Goal: Information Seeking & Learning: Learn about a topic

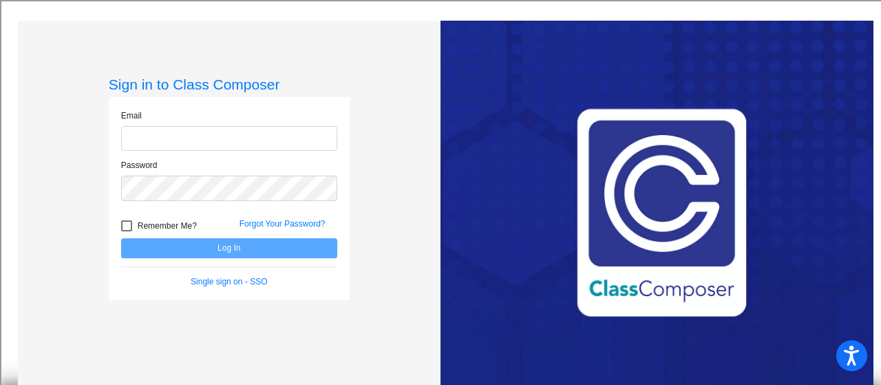
type input "[EMAIL_ADDRESS][DOMAIN_NAME]"
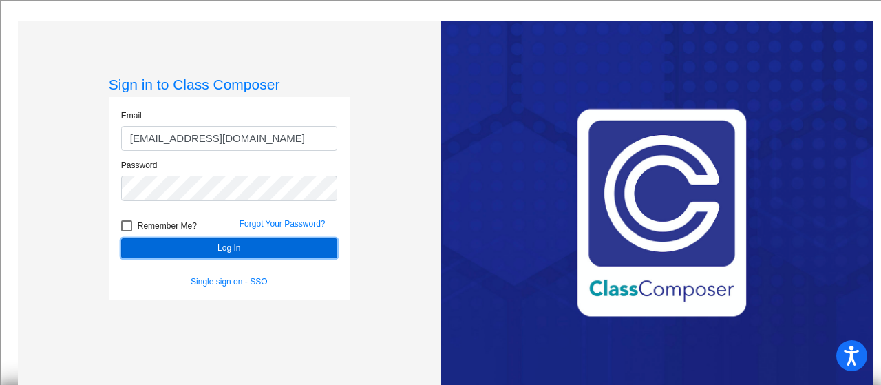
click at [218, 247] on button "Log In" at bounding box center [229, 248] width 216 height 20
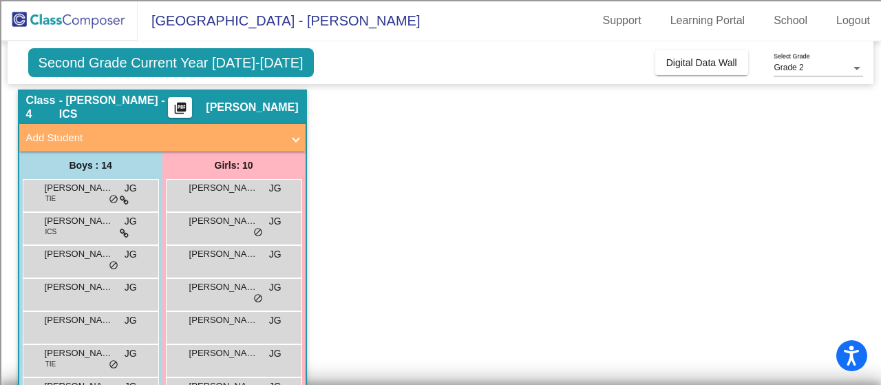
scroll to position [43, 0]
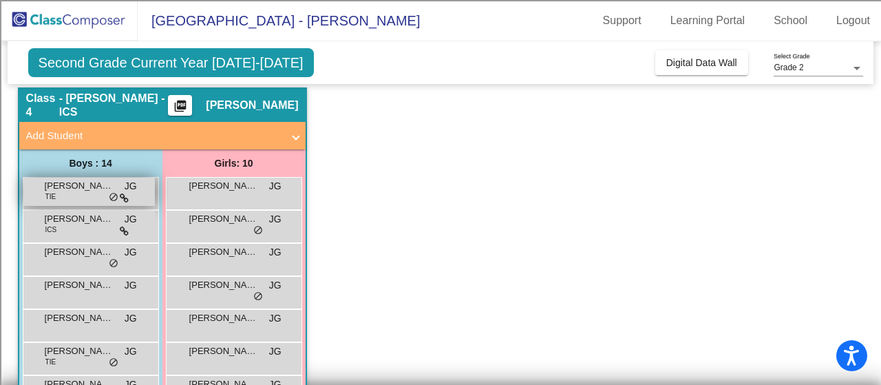
click at [95, 198] on div "[PERSON_NAME] TIE JG lock do_not_disturb_alt" at bounding box center [88, 192] width 131 height 28
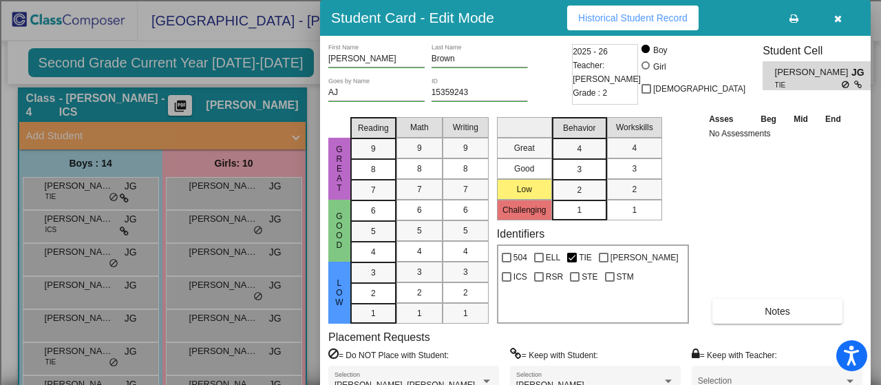
click at [310, 50] on div at bounding box center [440, 192] width 881 height 385
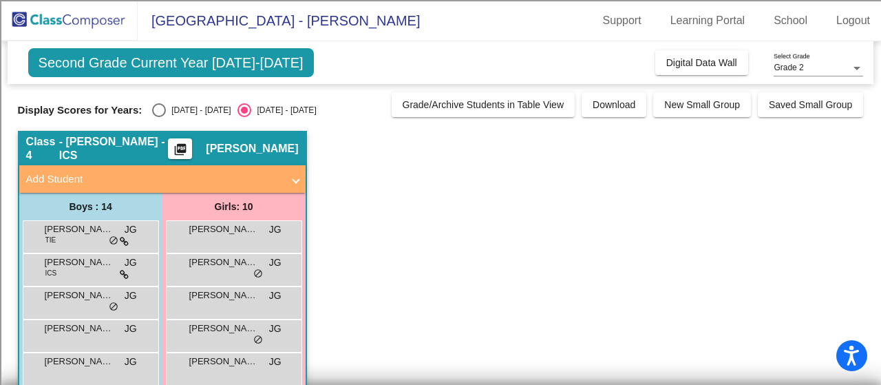
scroll to position [0, 0]
click at [159, 106] on div "Select an option" at bounding box center [159, 110] width 14 height 14
click at [159, 117] on input "[DATE] - [DATE]" at bounding box center [158, 117] width 1 height 1
radio input "true"
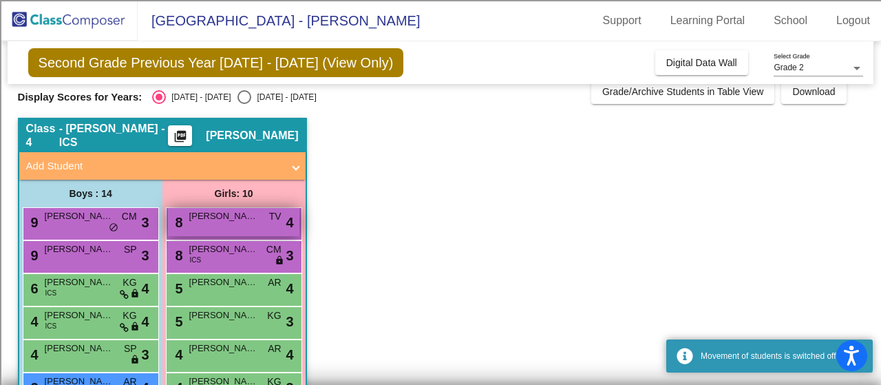
scroll to position [14, 0]
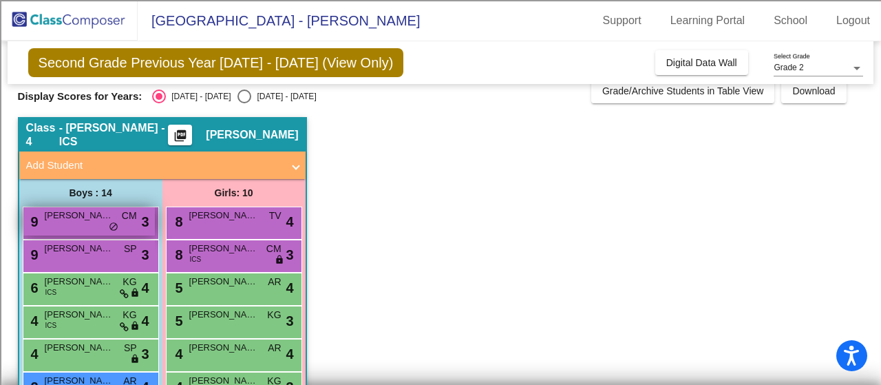
click at [105, 231] on div "9 Apollo [PERSON_NAME] lock do_not_disturb_alt 3" at bounding box center [88, 221] width 131 height 28
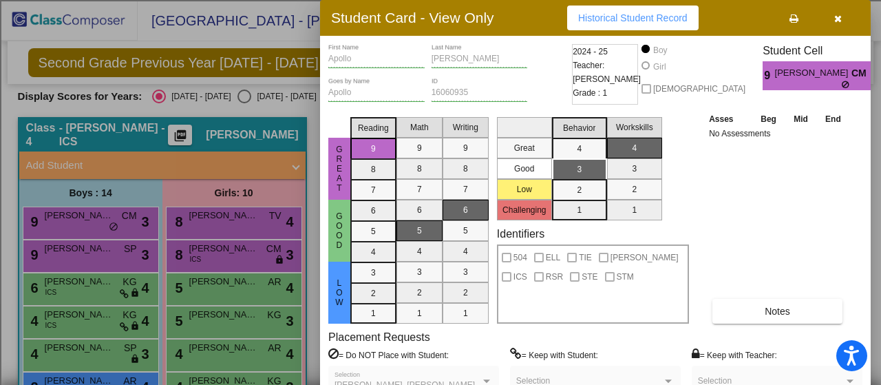
click at [100, 293] on div at bounding box center [440, 192] width 881 height 385
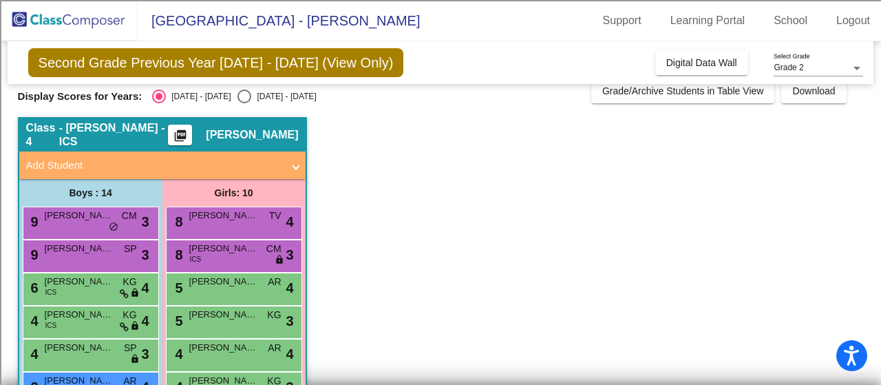
click at [100, 293] on div "6 [PERSON_NAME] ICS KG lock do_not_disturb_alt 4" at bounding box center [88, 287] width 131 height 28
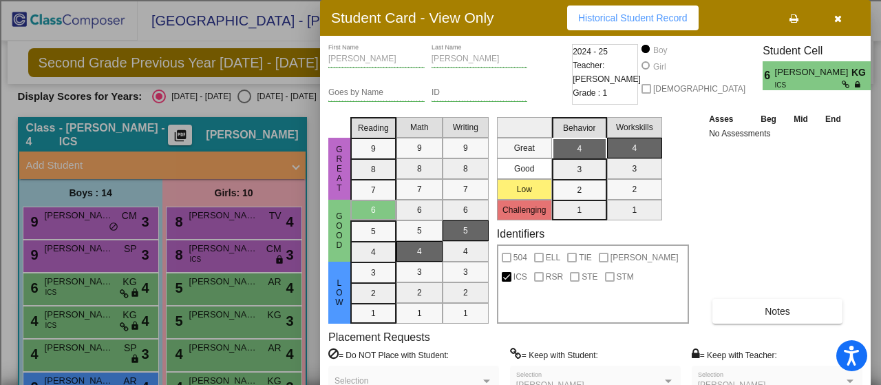
click at [87, 255] on div at bounding box center [440, 192] width 881 height 385
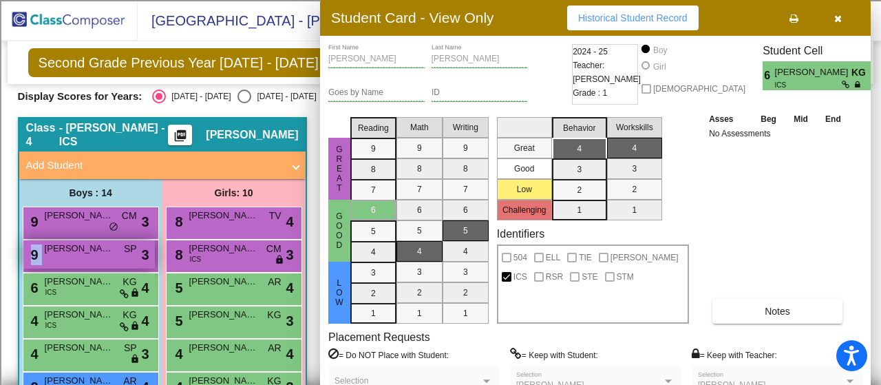
click at [87, 255] on div "9 [PERSON_NAME] SP lock do_not_disturb_alt 3" at bounding box center [88, 254] width 131 height 28
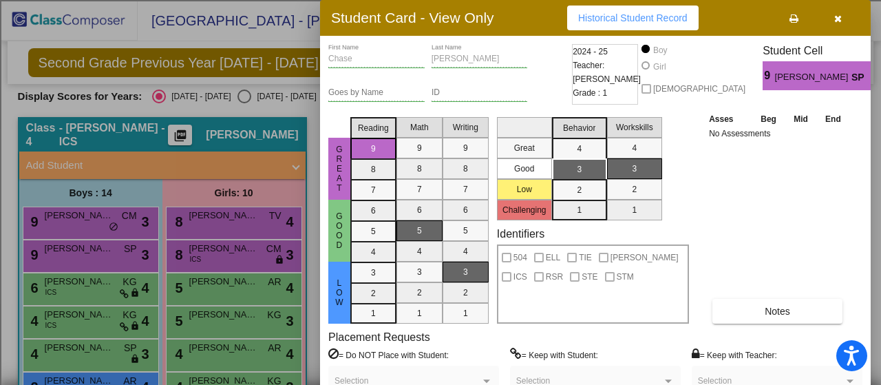
click at [202, 252] on div at bounding box center [440, 192] width 881 height 385
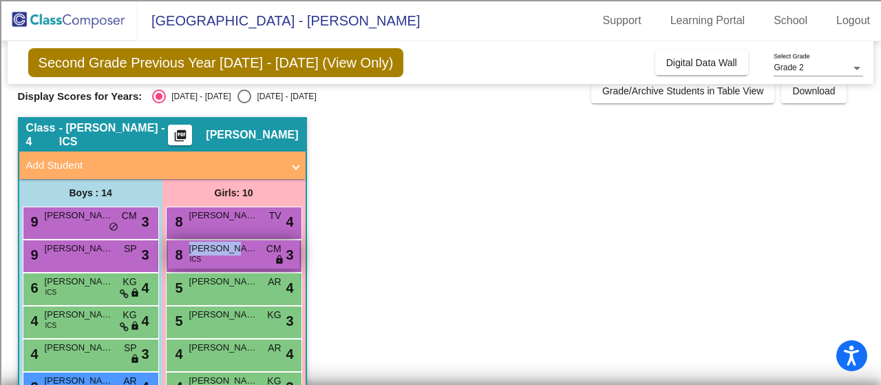
click at [202, 252] on span "[PERSON_NAME]" at bounding box center [223, 249] width 69 height 14
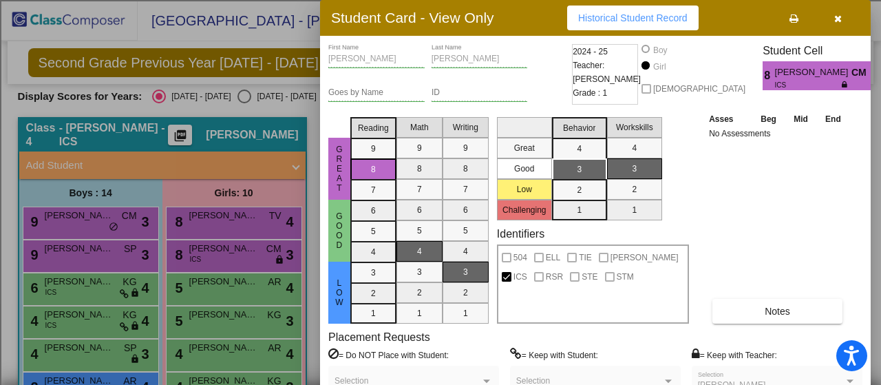
click at [234, 317] on div at bounding box center [440, 192] width 881 height 385
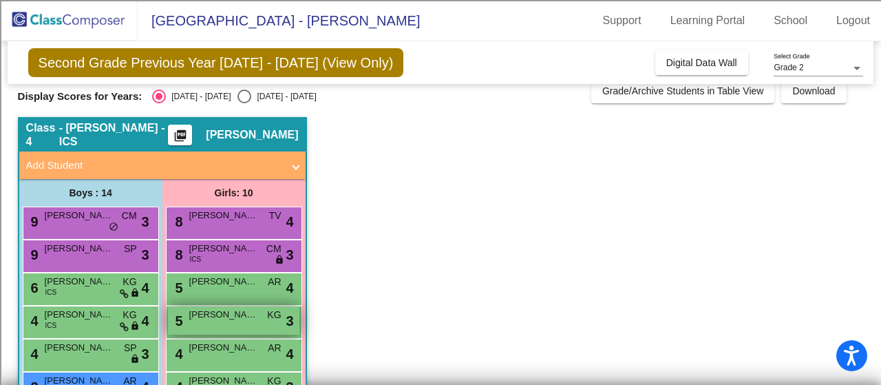
click at [222, 320] on span "[PERSON_NAME]" at bounding box center [223, 315] width 69 height 14
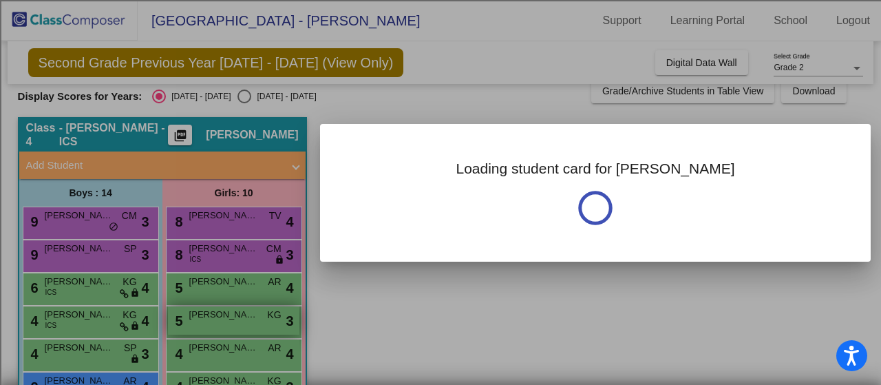
click at [222, 320] on div at bounding box center [440, 192] width 881 height 385
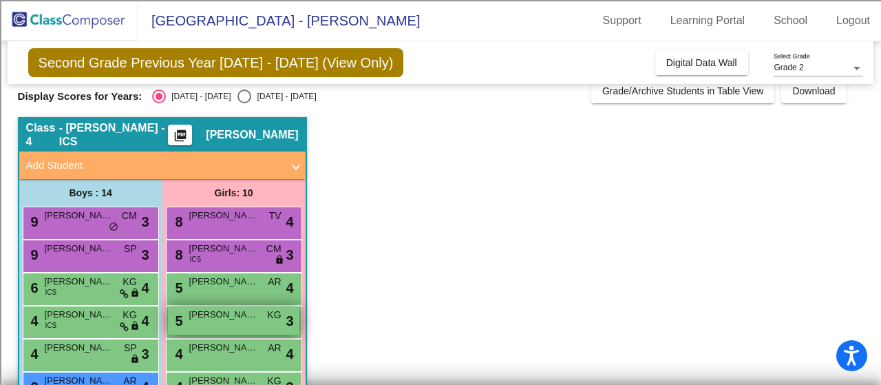
click at [218, 313] on span "[PERSON_NAME]" at bounding box center [223, 315] width 69 height 14
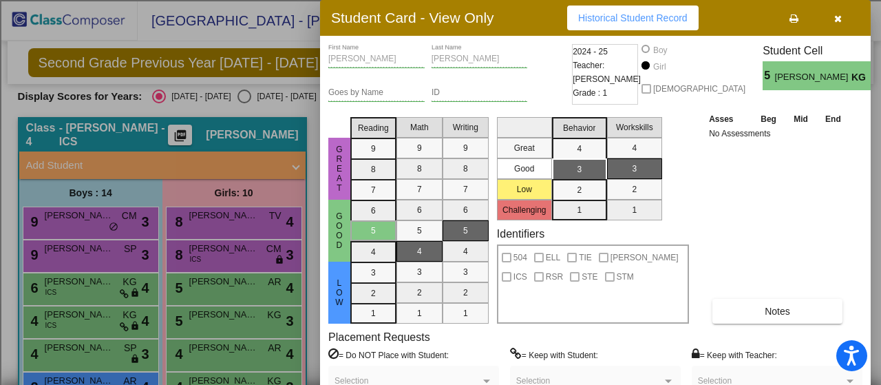
click at [202, 345] on div at bounding box center [440, 192] width 881 height 385
click at [202, 345] on span "[PERSON_NAME]" at bounding box center [223, 348] width 69 height 14
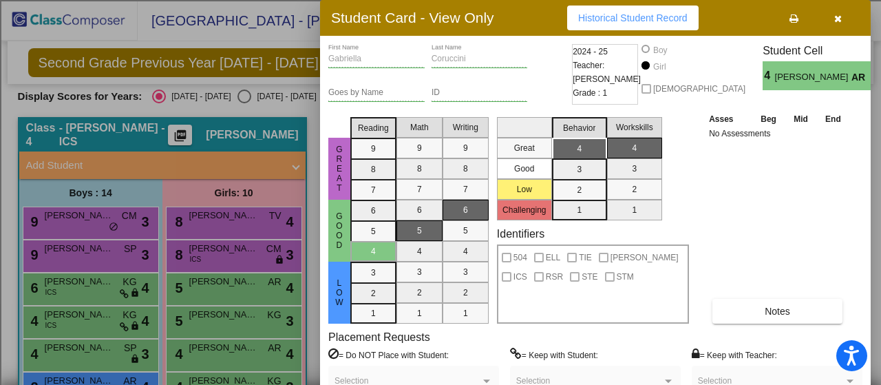
click at [221, 248] on div at bounding box center [440, 192] width 881 height 385
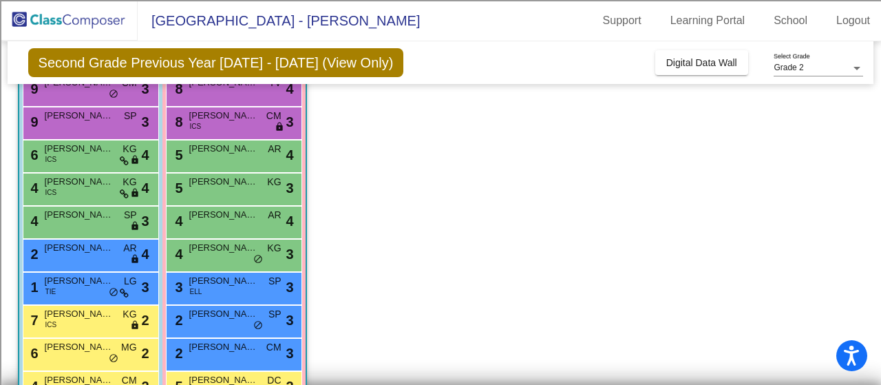
scroll to position [147, 0]
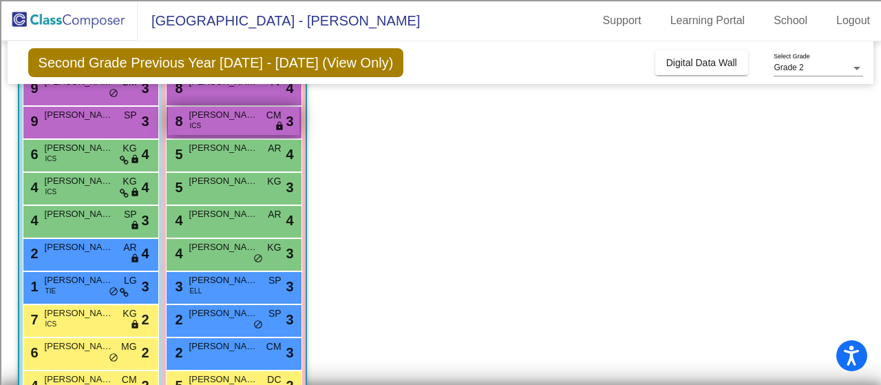
click at [225, 108] on span "[PERSON_NAME]" at bounding box center [223, 115] width 69 height 14
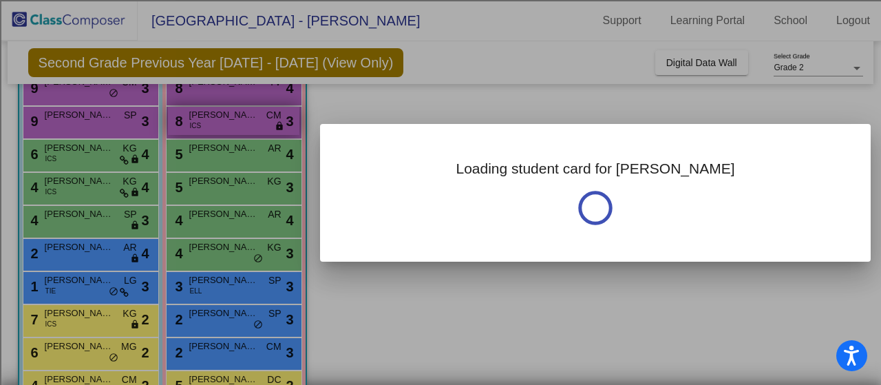
click at [225, 108] on div at bounding box center [440, 192] width 881 height 385
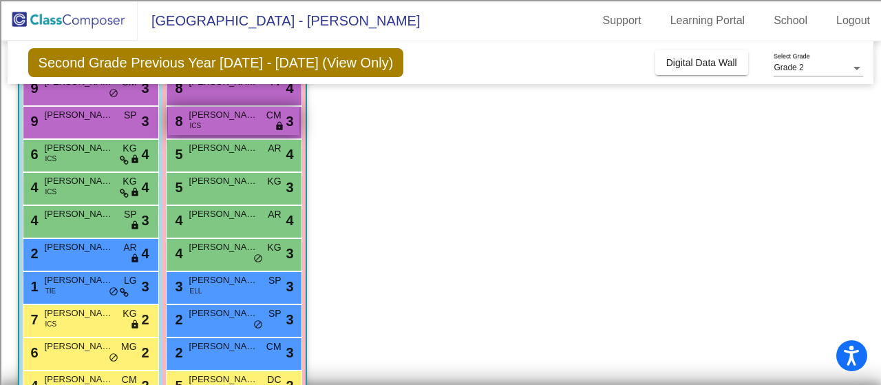
click at [225, 108] on span "[PERSON_NAME]" at bounding box center [223, 115] width 69 height 14
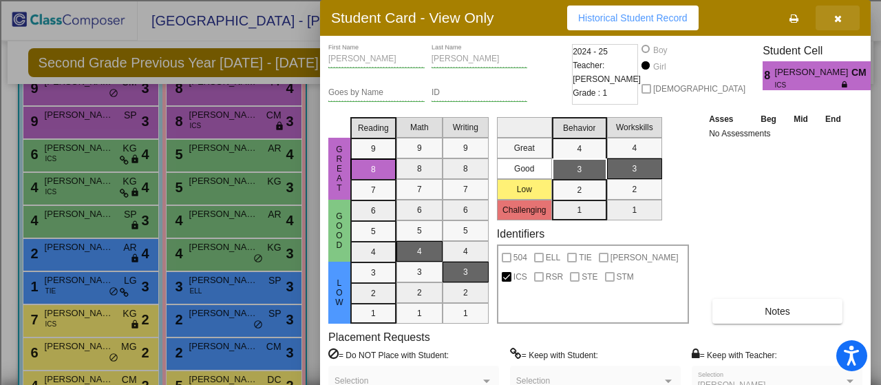
click at [840, 19] on icon "button" at bounding box center [838, 19] width 8 height 10
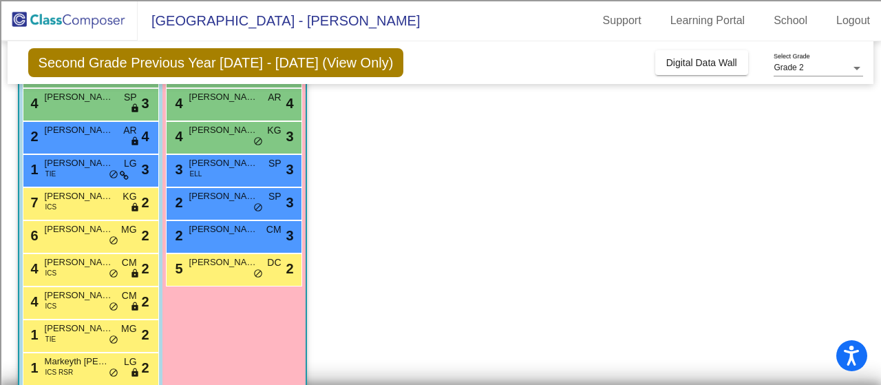
scroll to position [306, 0]
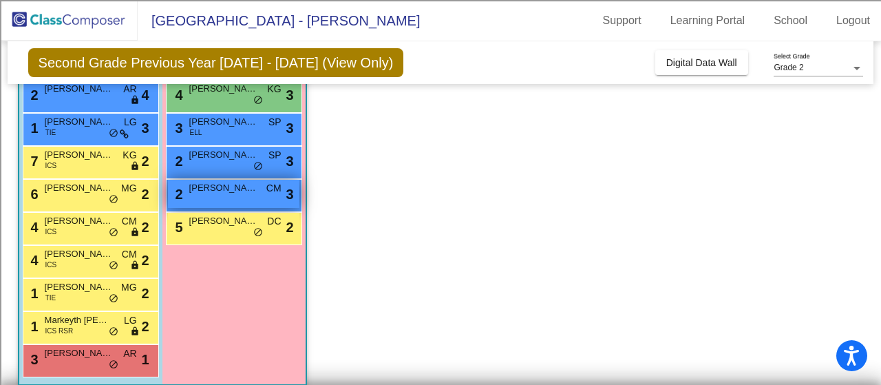
click at [204, 187] on span "[PERSON_NAME]" at bounding box center [223, 188] width 69 height 14
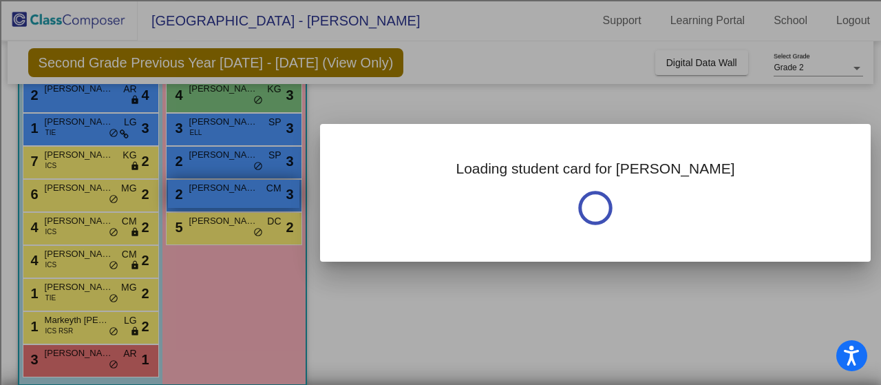
click at [204, 187] on div at bounding box center [440, 192] width 881 height 385
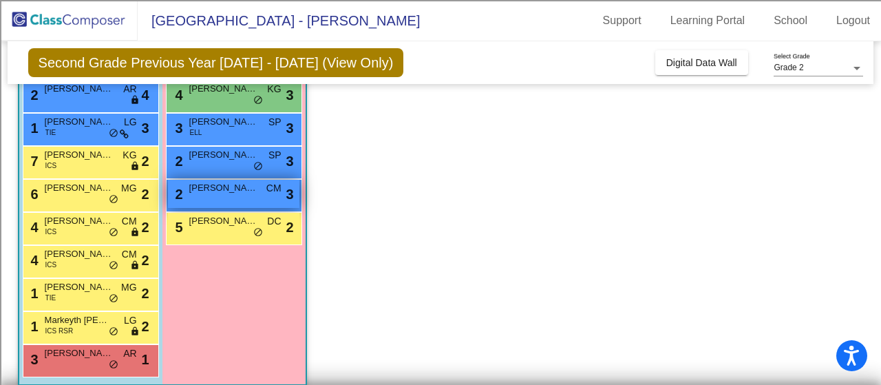
click at [204, 187] on span "[PERSON_NAME]" at bounding box center [223, 188] width 69 height 14
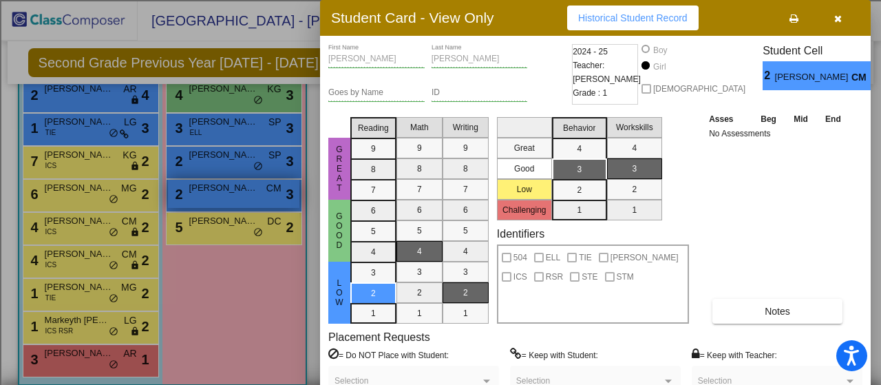
click at [204, 187] on div at bounding box center [440, 192] width 881 height 385
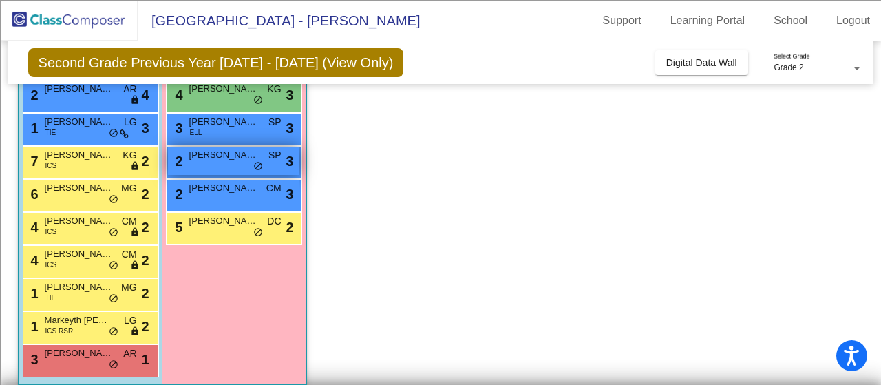
click at [209, 156] on span "[PERSON_NAME]" at bounding box center [223, 155] width 69 height 14
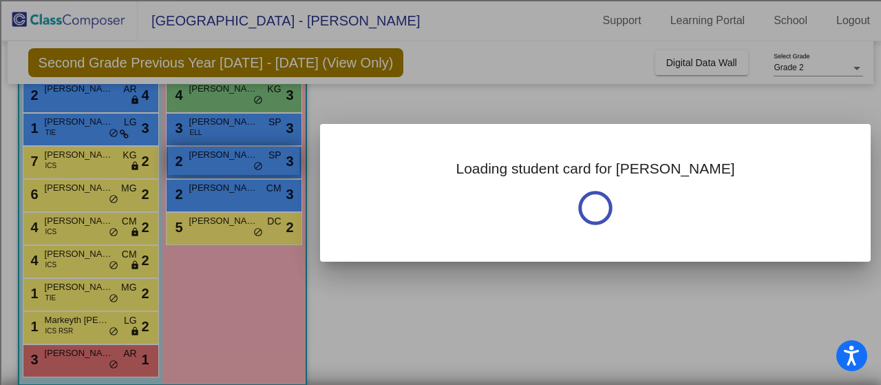
click at [209, 156] on div at bounding box center [440, 192] width 881 height 385
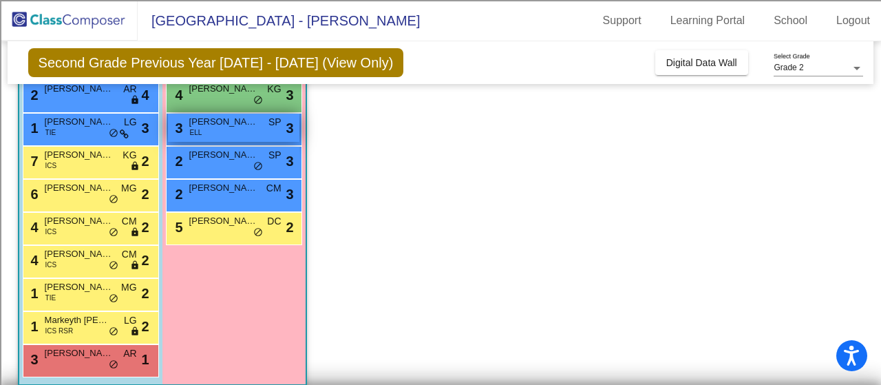
click at [213, 130] on div "3 [PERSON_NAME] ELL SP lock do_not_disturb_alt 3" at bounding box center [233, 128] width 131 height 28
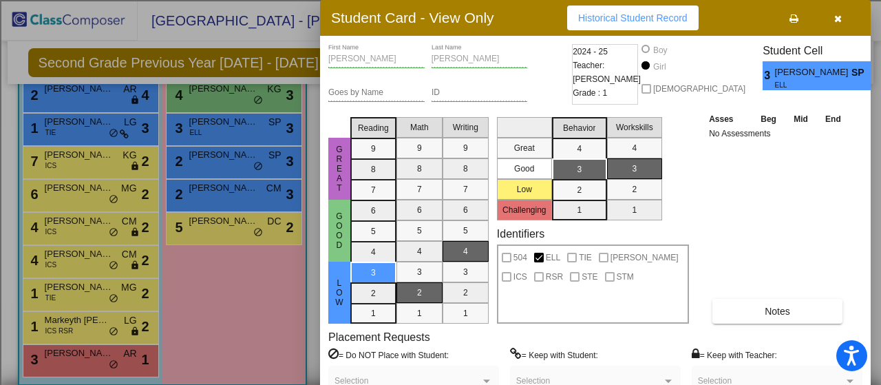
click at [211, 220] on div at bounding box center [440, 192] width 881 height 385
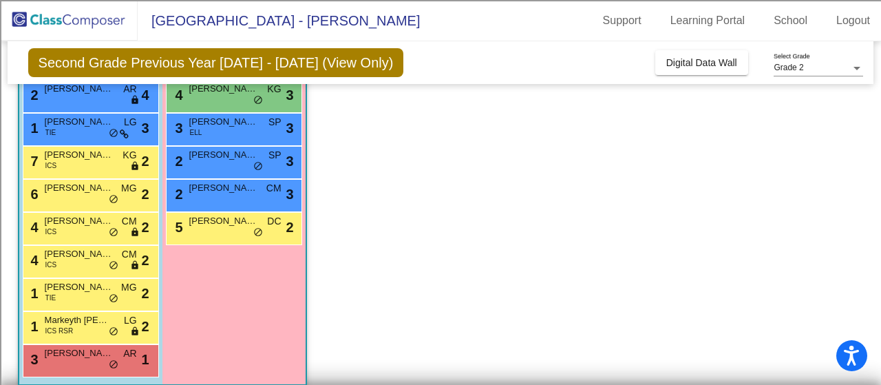
click at [211, 220] on span "[PERSON_NAME]" at bounding box center [223, 221] width 69 height 14
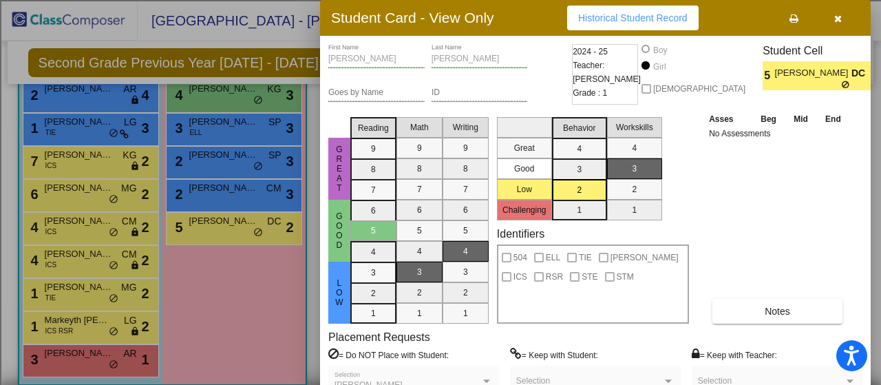
click at [100, 354] on div at bounding box center [440, 192] width 881 height 385
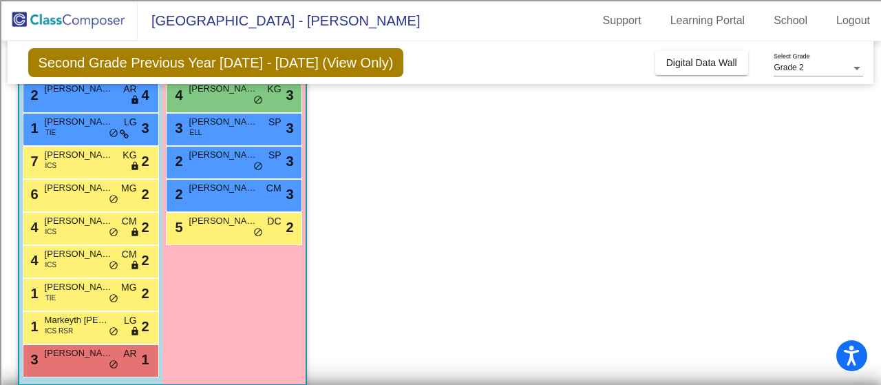
click at [100, 354] on span "[PERSON_NAME]" at bounding box center [79, 353] width 69 height 14
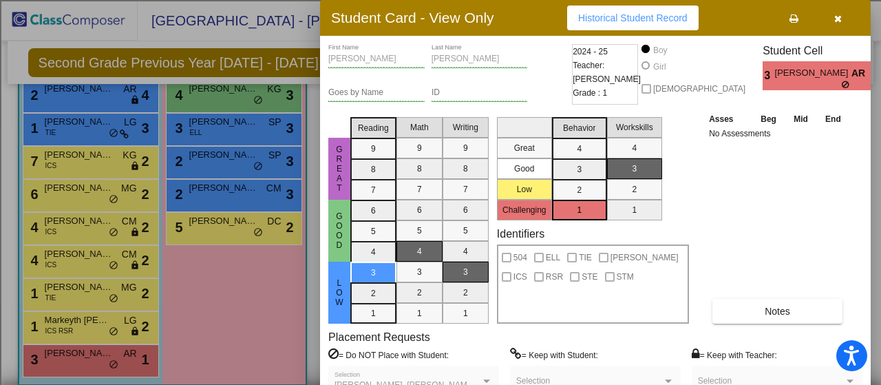
click at [63, 289] on div at bounding box center [440, 192] width 881 height 385
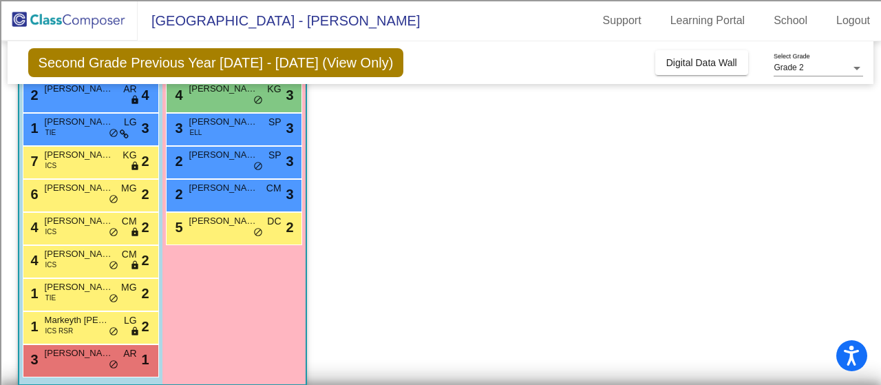
click at [63, 289] on span "[PERSON_NAME]" at bounding box center [79, 287] width 69 height 14
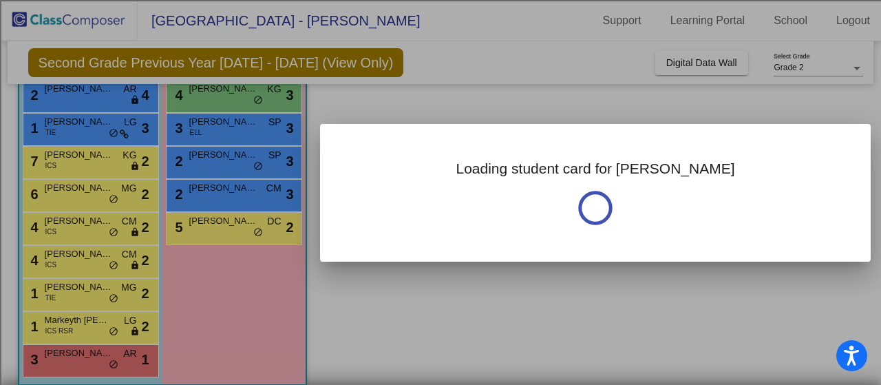
click at [63, 289] on div at bounding box center [440, 192] width 881 height 385
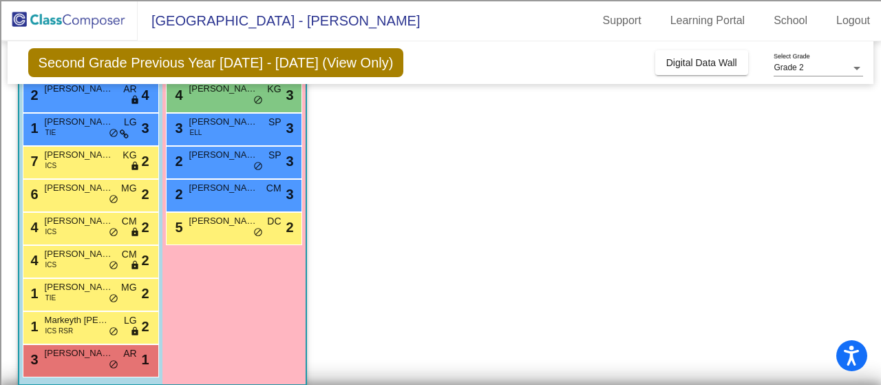
click at [63, 289] on span "[PERSON_NAME]" at bounding box center [79, 287] width 69 height 14
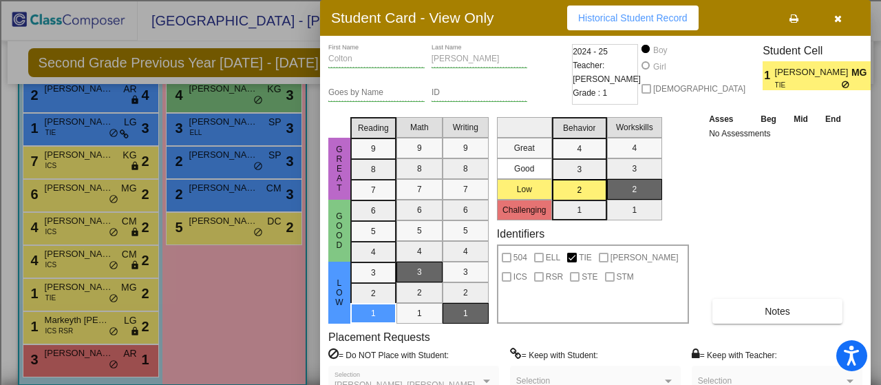
click at [61, 261] on div at bounding box center [440, 192] width 881 height 385
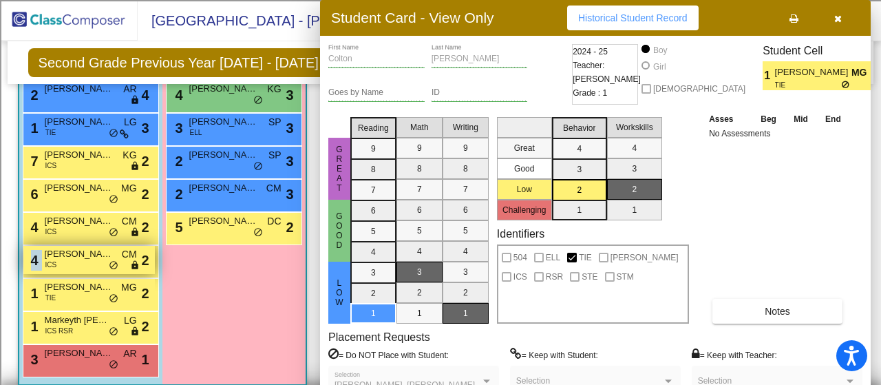
click at [61, 261] on div "4 [PERSON_NAME] ICS CM lock do_not_disturb_alt 2" at bounding box center [88, 260] width 131 height 28
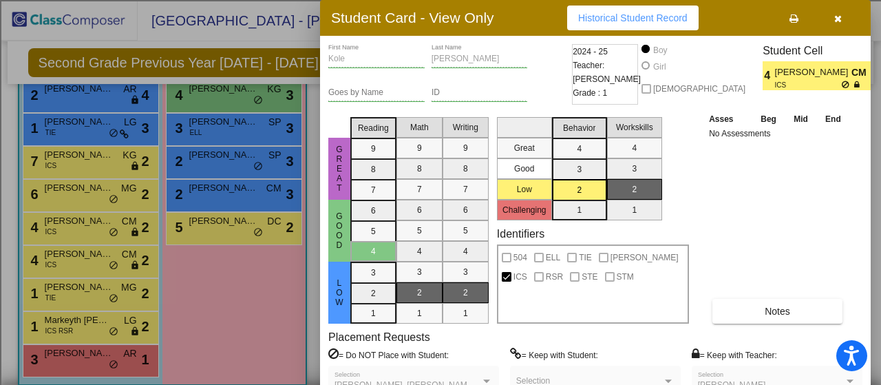
click at [65, 222] on div at bounding box center [440, 192] width 881 height 385
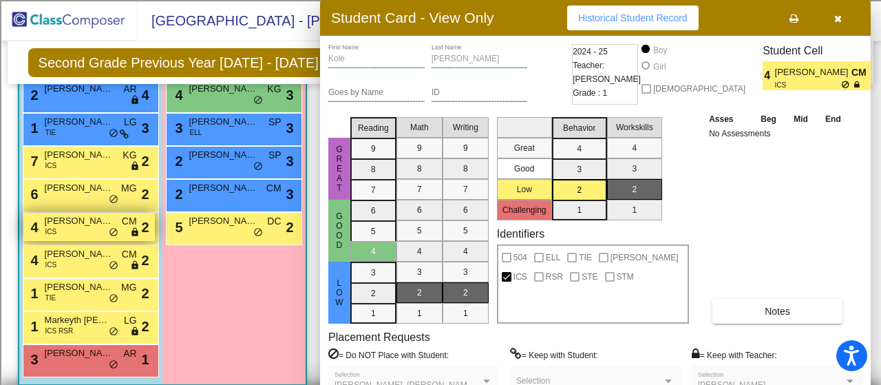
click at [65, 222] on span "[PERSON_NAME]" at bounding box center [79, 221] width 69 height 14
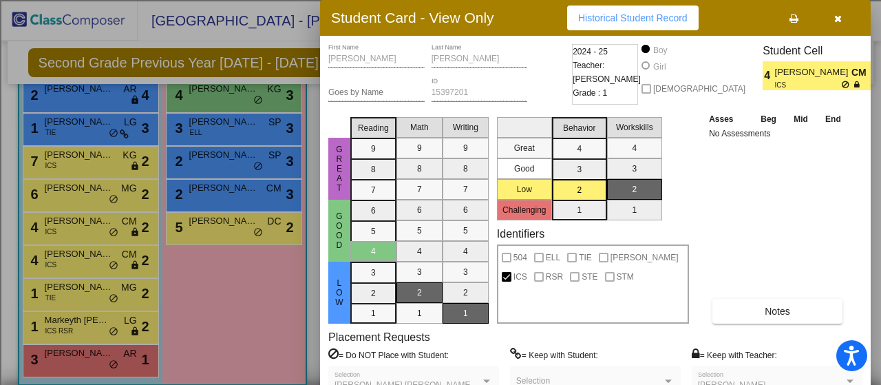
click at [69, 196] on div at bounding box center [440, 192] width 881 height 385
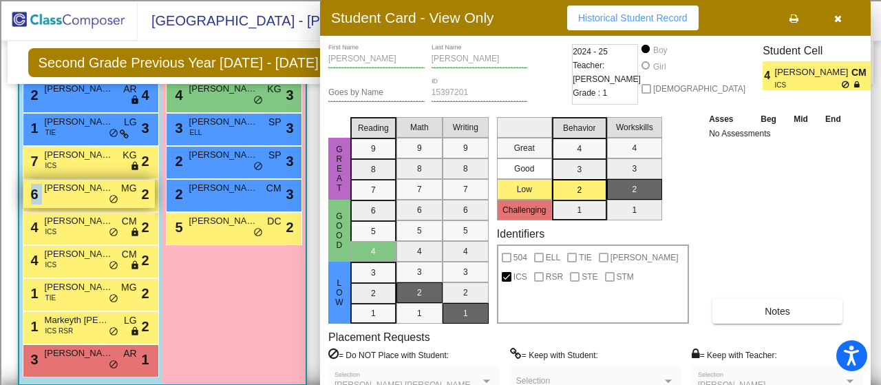
click at [69, 196] on div "6 [PERSON_NAME] MG lock do_not_disturb_alt 2" at bounding box center [88, 194] width 131 height 28
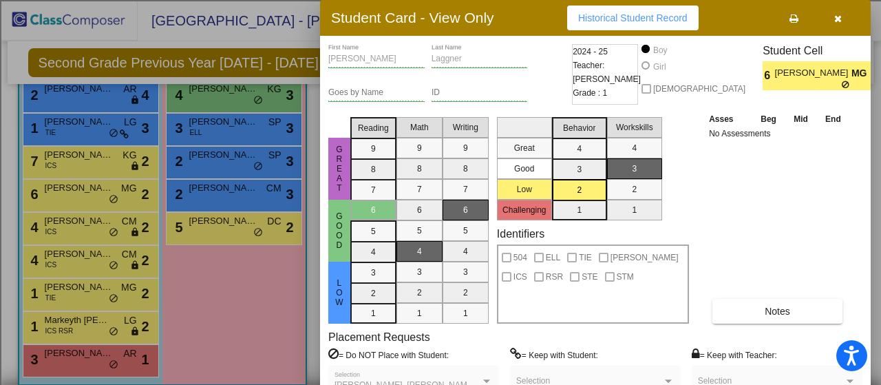
click at [62, 293] on div at bounding box center [440, 192] width 881 height 385
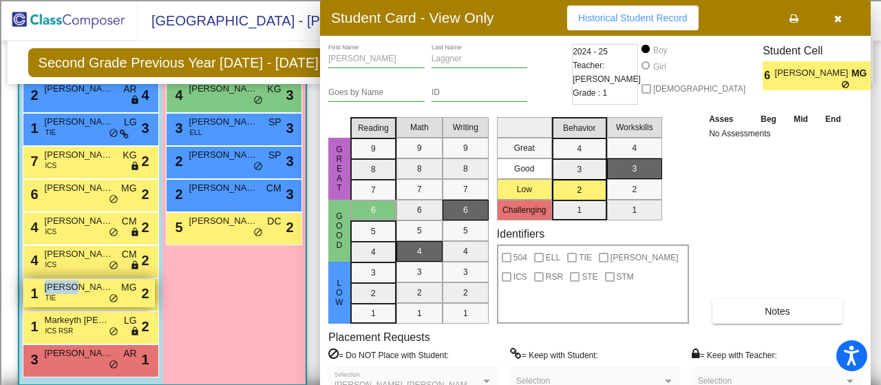
click at [62, 293] on span "[PERSON_NAME]" at bounding box center [79, 287] width 69 height 14
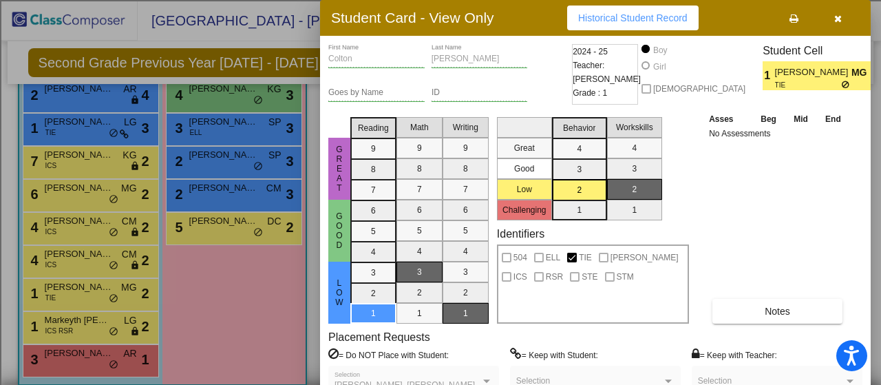
click at [229, 232] on div at bounding box center [440, 192] width 881 height 385
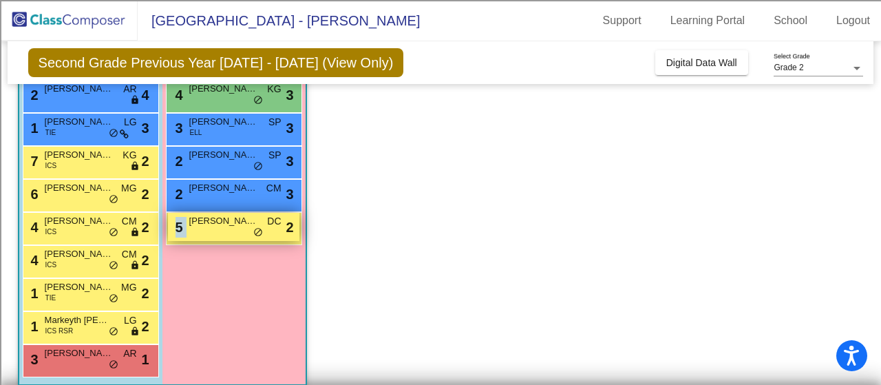
click at [229, 232] on div "5 [PERSON_NAME] lock do_not_disturb_alt 2" at bounding box center [233, 227] width 131 height 28
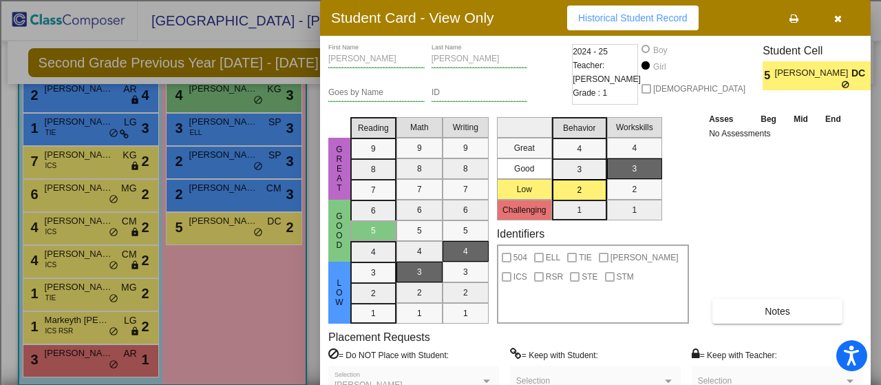
click at [217, 189] on div at bounding box center [440, 192] width 881 height 385
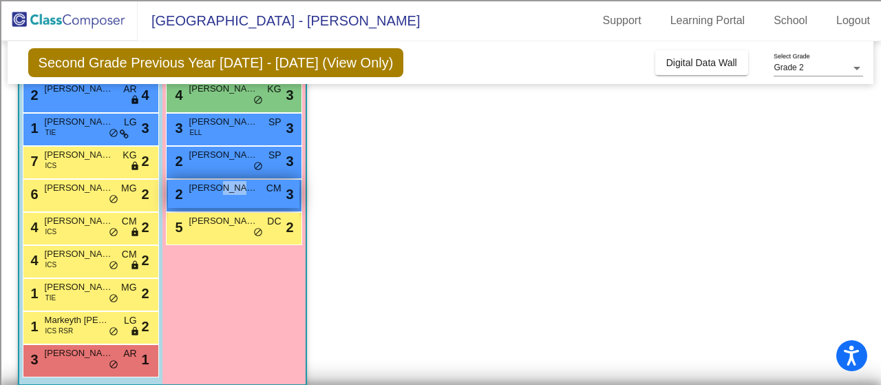
click at [217, 189] on span "[PERSON_NAME]" at bounding box center [223, 188] width 69 height 14
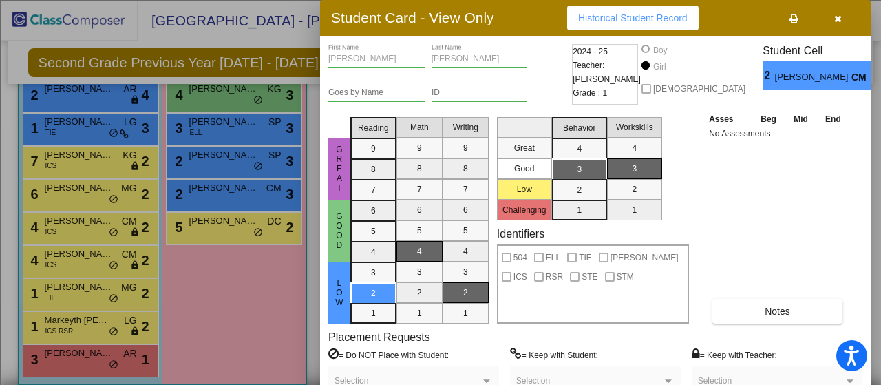
click at [216, 328] on div at bounding box center [440, 192] width 881 height 385
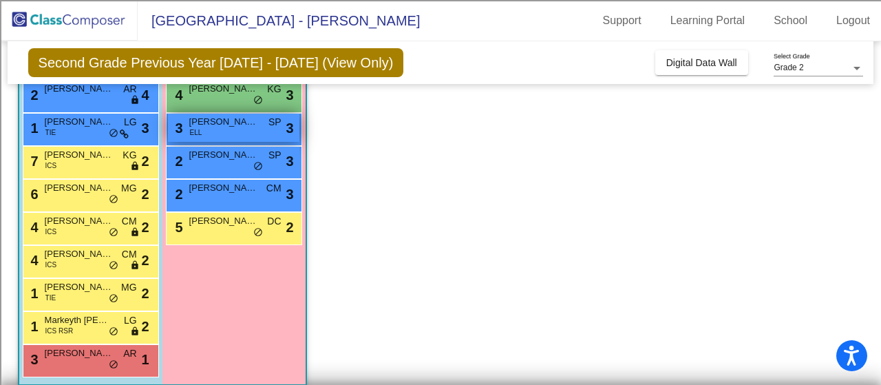
click at [201, 132] on span "ELL" at bounding box center [196, 132] width 12 height 10
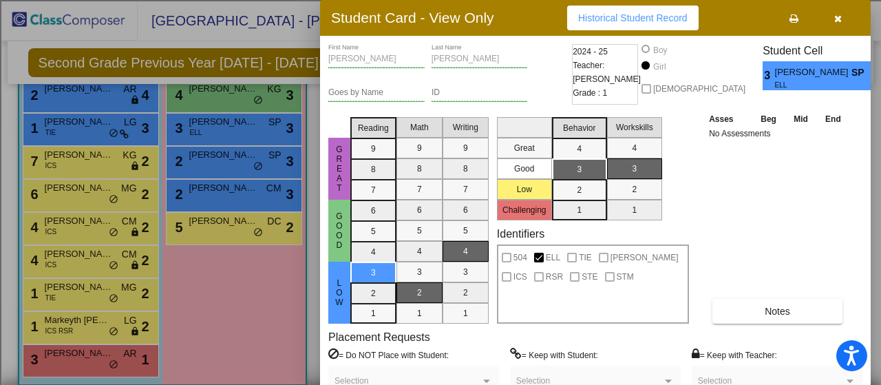
click at [72, 129] on div at bounding box center [440, 192] width 881 height 385
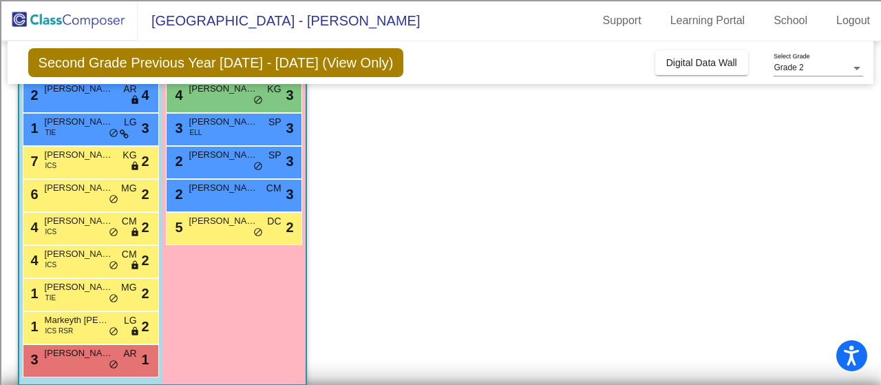
click at [72, 129] on div "1 [PERSON_NAME] TIE LG lock do_not_disturb_alt 3" at bounding box center [88, 128] width 131 height 28
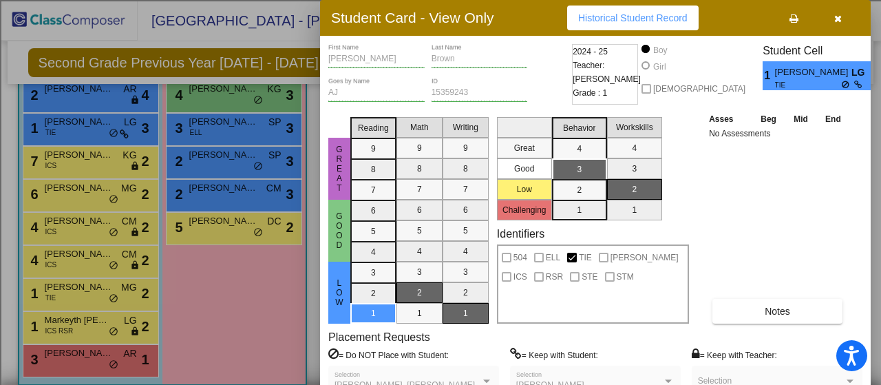
click at [59, 160] on div at bounding box center [440, 192] width 881 height 385
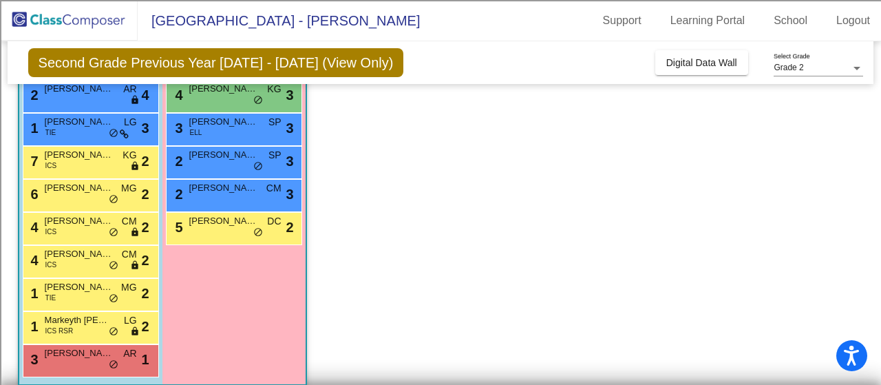
click at [59, 160] on span "[PERSON_NAME]" at bounding box center [79, 155] width 69 height 14
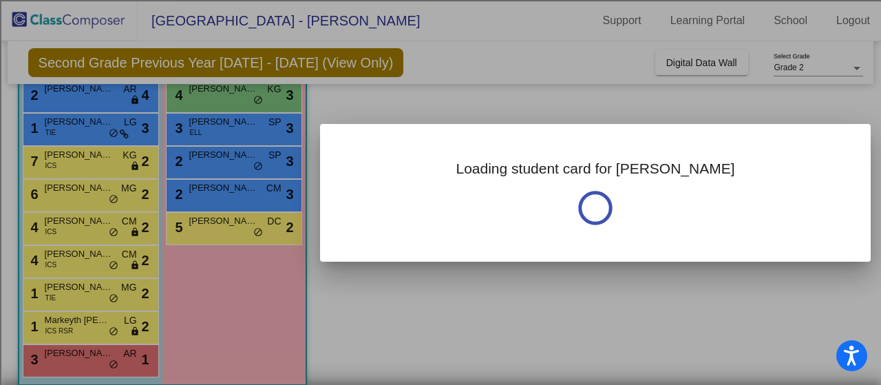
click at [59, 160] on div at bounding box center [440, 192] width 881 height 385
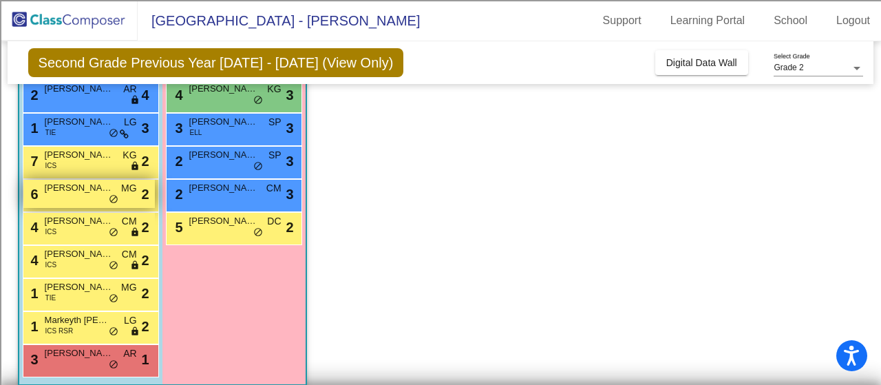
click at [59, 198] on div "6 [PERSON_NAME] MG lock do_not_disturb_alt 2" at bounding box center [88, 194] width 131 height 28
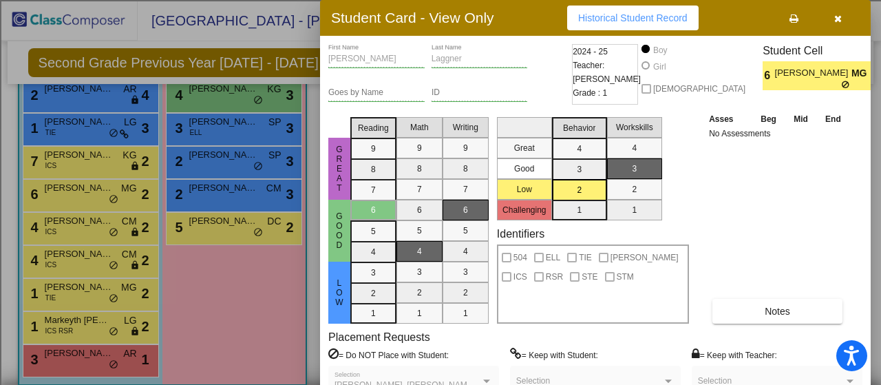
click at [60, 235] on div at bounding box center [440, 192] width 881 height 385
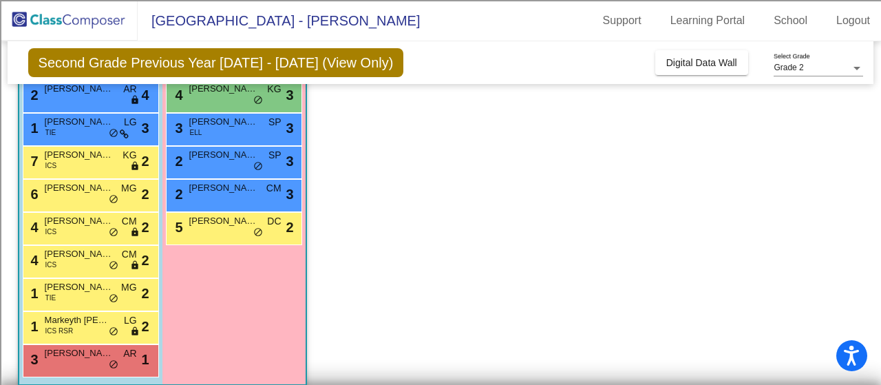
click at [60, 235] on div "4 [PERSON_NAME] ICS CM lock do_not_disturb_alt 2" at bounding box center [88, 227] width 131 height 28
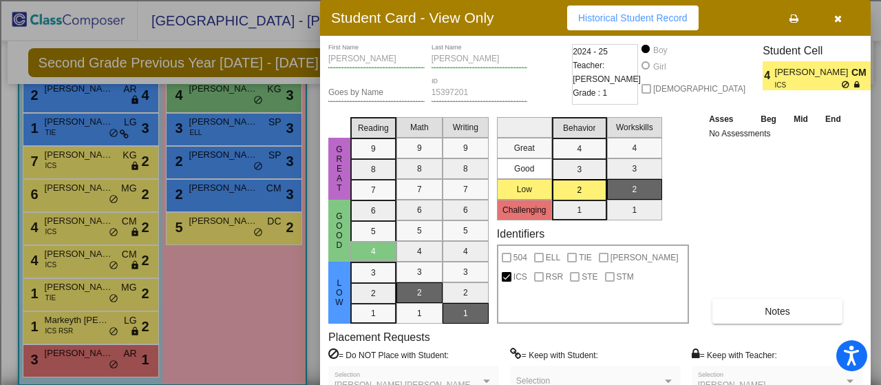
click at [55, 258] on div at bounding box center [440, 192] width 881 height 385
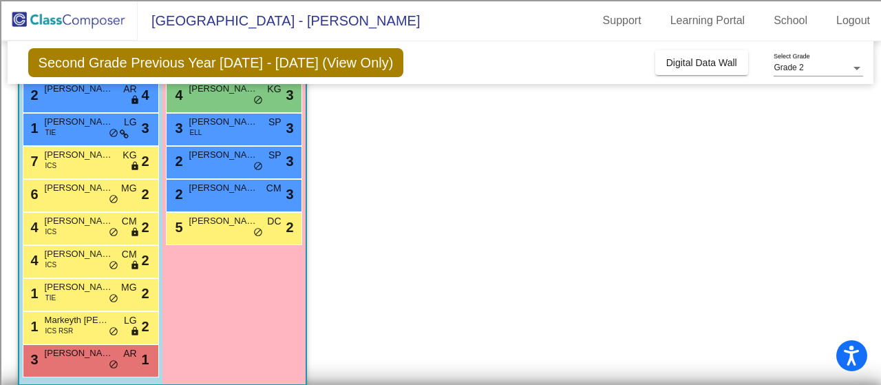
click at [55, 259] on span "ICS" at bounding box center [51, 264] width 12 height 10
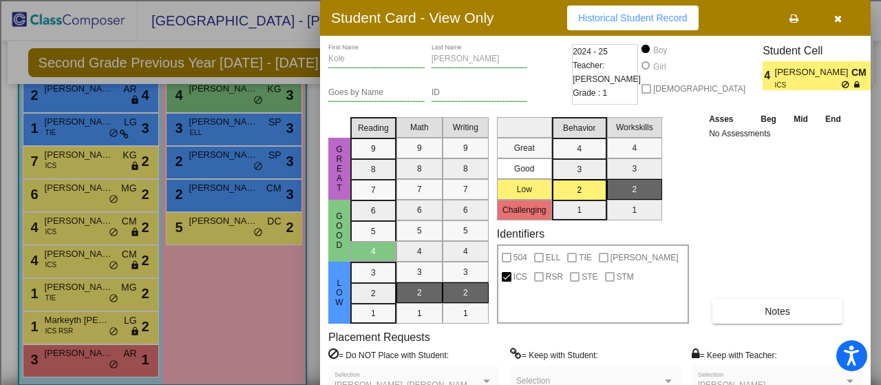
click at [59, 282] on div at bounding box center [440, 192] width 881 height 385
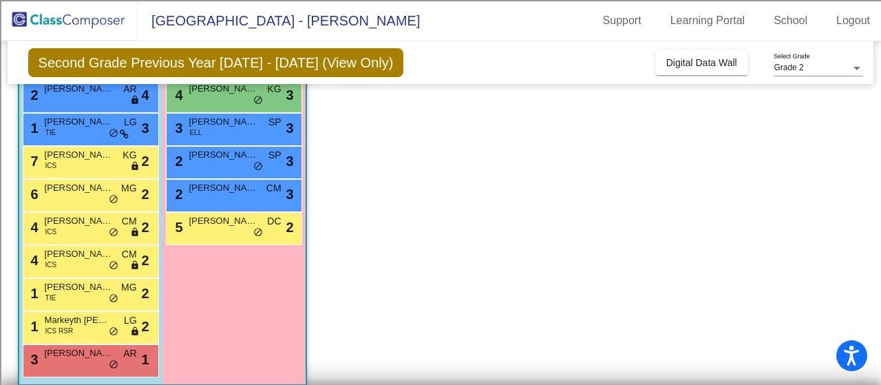
click at [59, 282] on span "[PERSON_NAME]" at bounding box center [79, 287] width 69 height 14
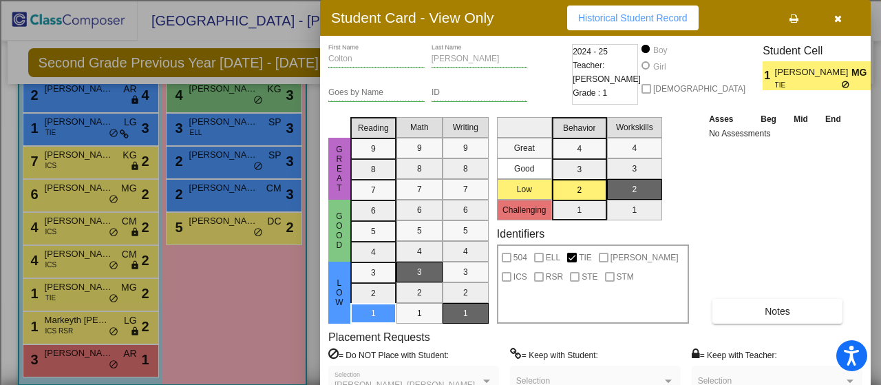
click at [204, 100] on div at bounding box center [440, 192] width 881 height 385
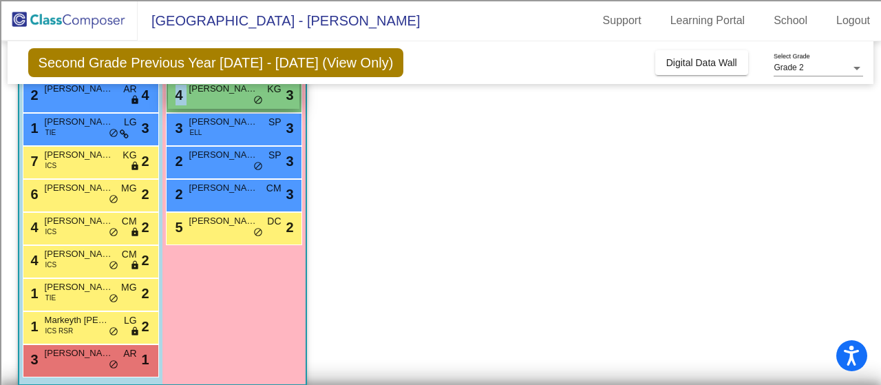
click at [204, 100] on div "4 [PERSON_NAME] KG lock do_not_disturb_alt 3" at bounding box center [233, 95] width 131 height 28
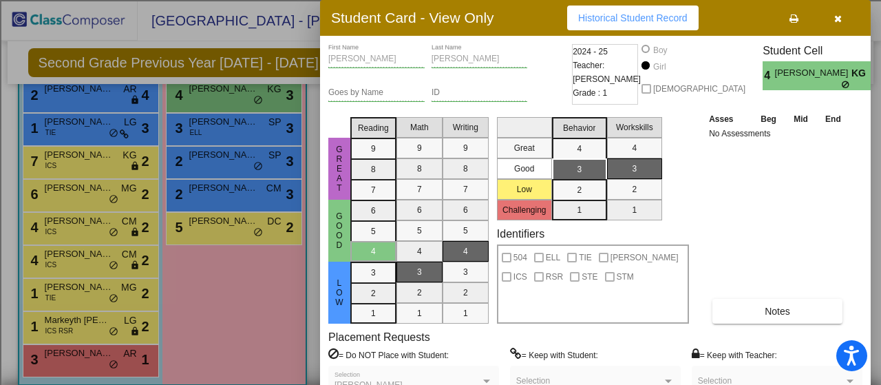
drag, startPoint x: 205, startPoint y: 136, endPoint x: 167, endPoint y: 166, distance: 48.6
click at [167, 166] on div at bounding box center [440, 192] width 881 height 385
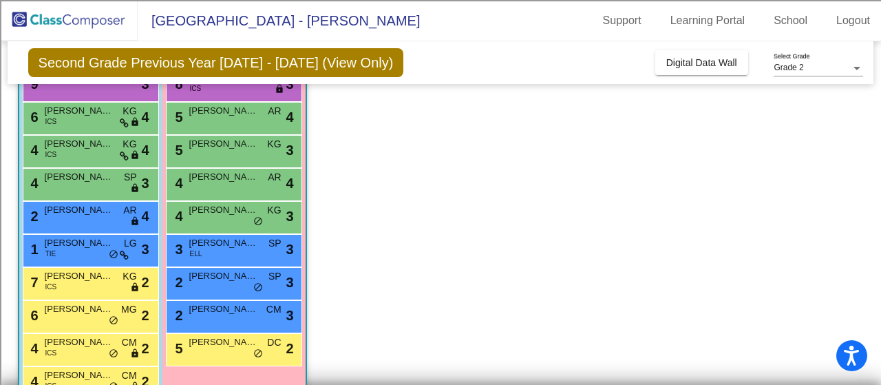
scroll to position [182, 0]
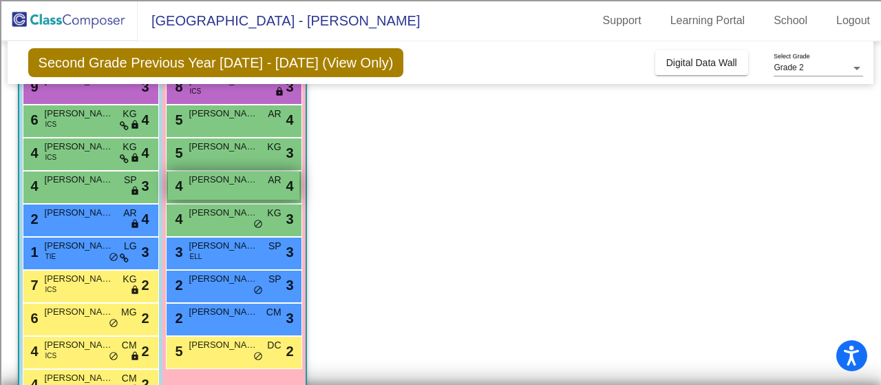
click at [215, 181] on span "[PERSON_NAME]" at bounding box center [223, 180] width 69 height 14
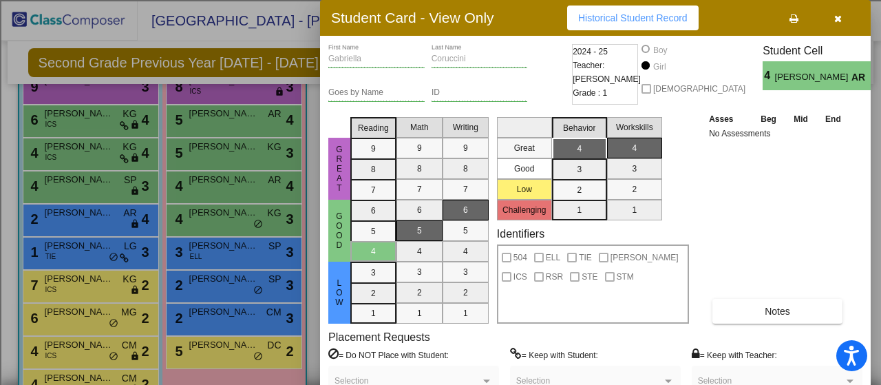
click at [95, 182] on div at bounding box center [440, 192] width 881 height 385
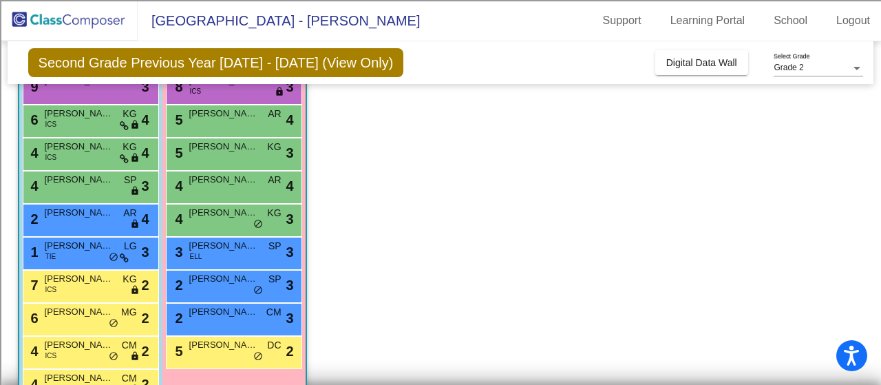
click at [95, 182] on span "[PERSON_NAME]" at bounding box center [79, 180] width 69 height 14
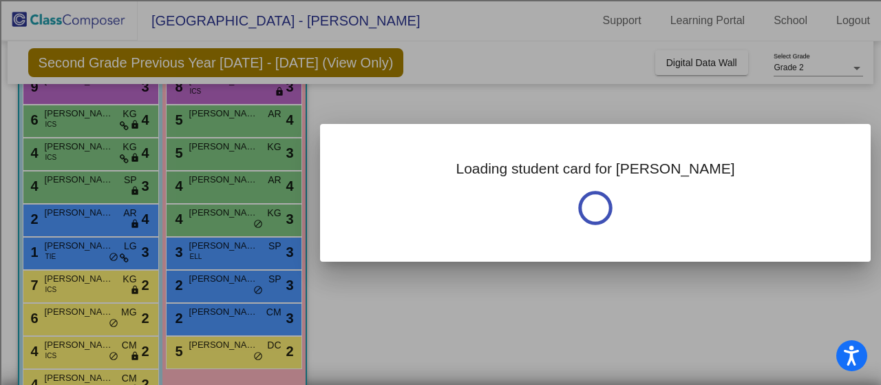
click at [95, 182] on div at bounding box center [440, 192] width 881 height 385
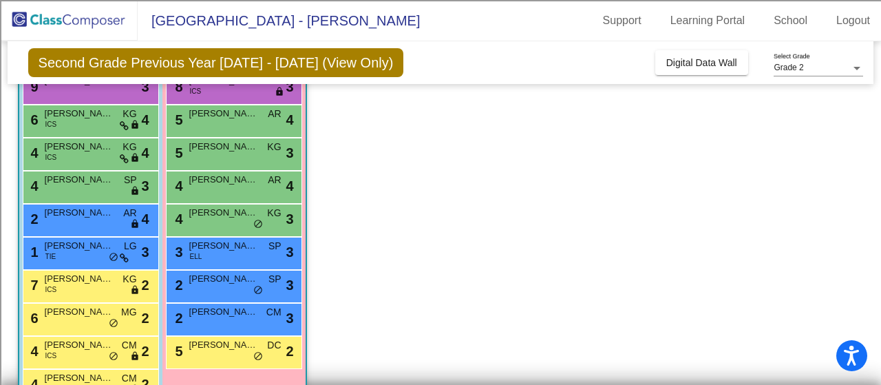
click at [95, 182] on span "[PERSON_NAME]" at bounding box center [79, 180] width 69 height 14
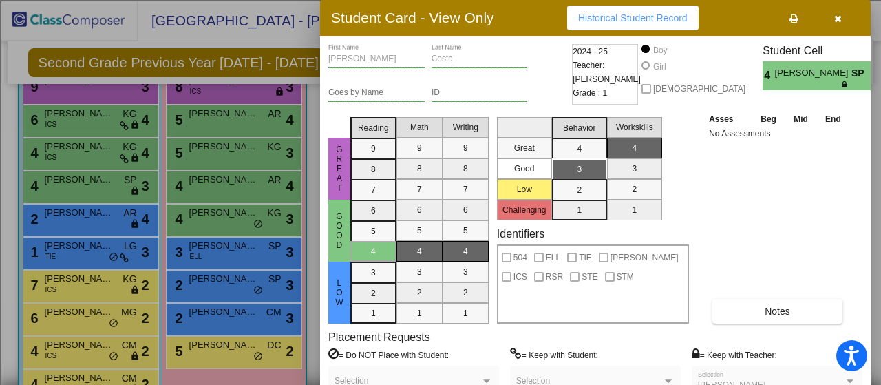
click at [89, 156] on div at bounding box center [440, 192] width 881 height 385
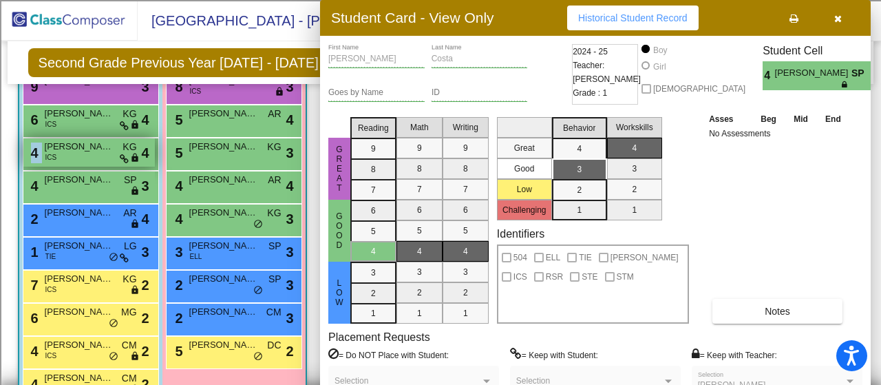
click at [89, 156] on div "4 [PERSON_NAME] ICS KG lock do_not_disturb_alt 4" at bounding box center [88, 152] width 131 height 28
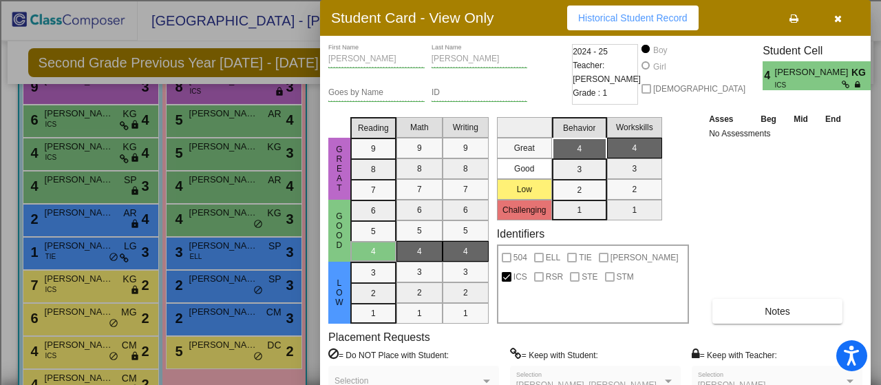
click at [197, 156] on div at bounding box center [440, 192] width 881 height 385
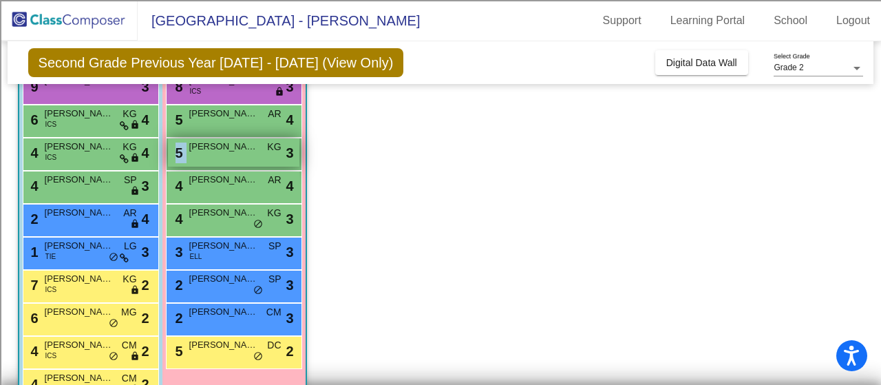
click at [197, 156] on div "5 [PERSON_NAME] KG lock do_not_disturb_alt 3" at bounding box center [233, 152] width 131 height 28
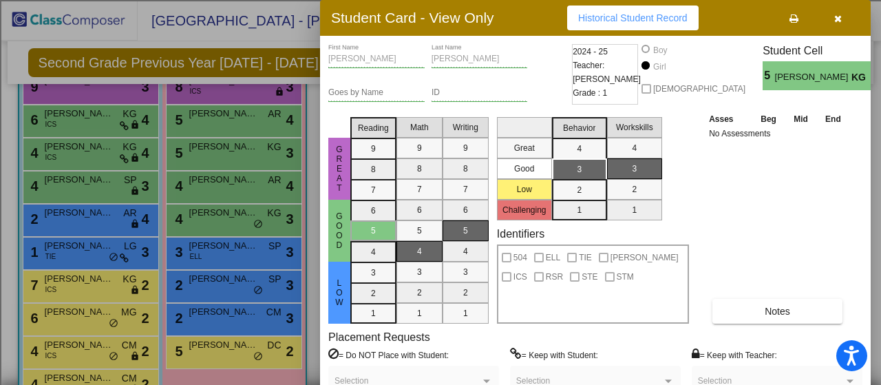
click at [198, 125] on div at bounding box center [440, 192] width 881 height 385
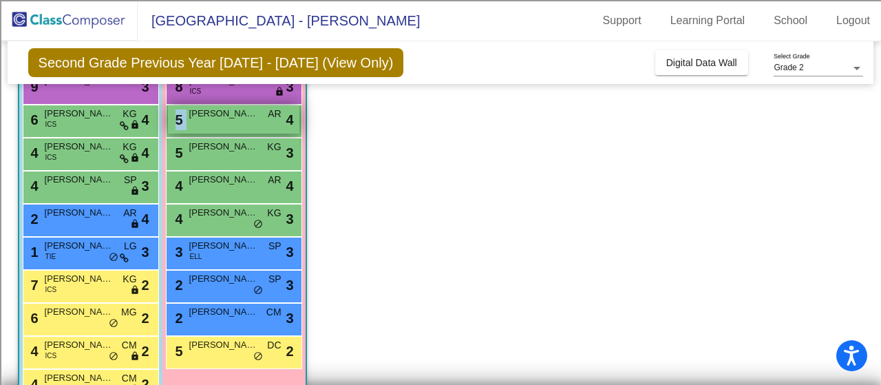
click at [198, 125] on div "5 [PERSON_NAME] AR lock do_not_disturb_alt 4" at bounding box center [233, 119] width 131 height 28
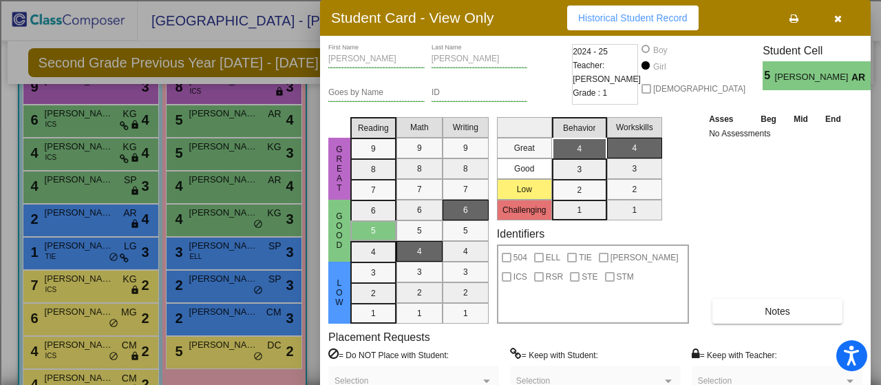
click at [119, 121] on div at bounding box center [440, 192] width 881 height 385
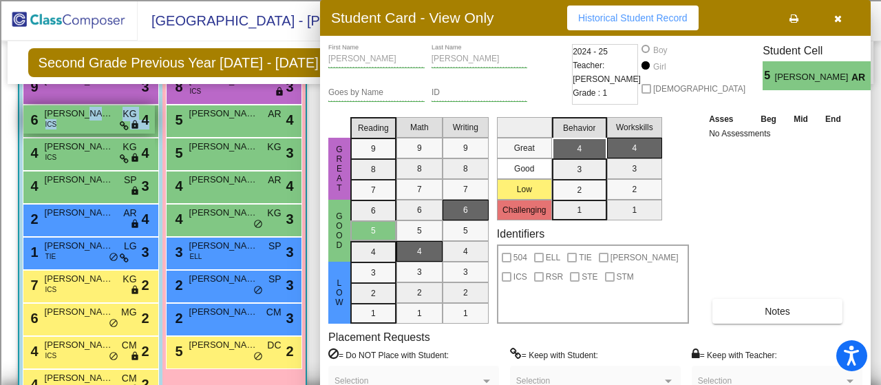
click at [120, 121] on icon at bounding box center [124, 126] width 9 height 10
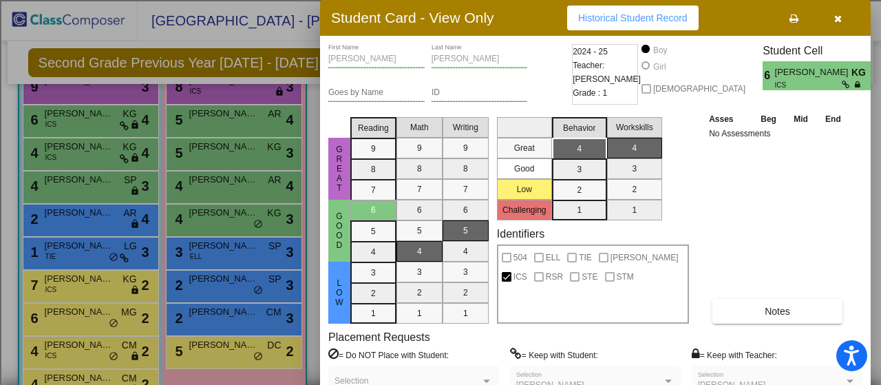
click at [88, 159] on div at bounding box center [440, 192] width 881 height 385
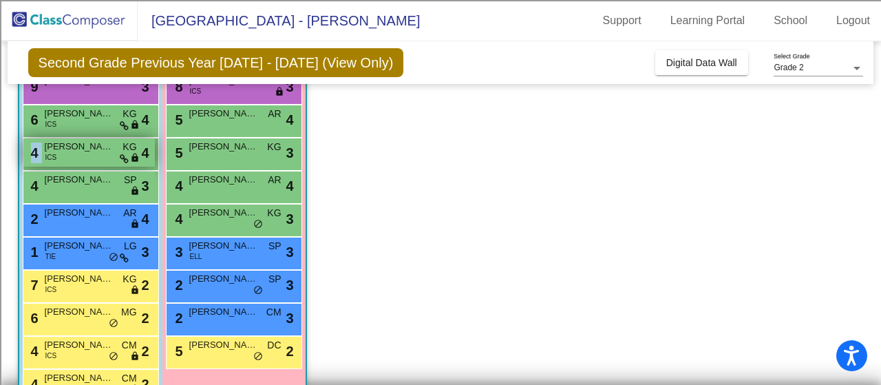
click at [88, 159] on div "4 [PERSON_NAME] ICS KG lock do_not_disturb_alt 4" at bounding box center [88, 152] width 131 height 28
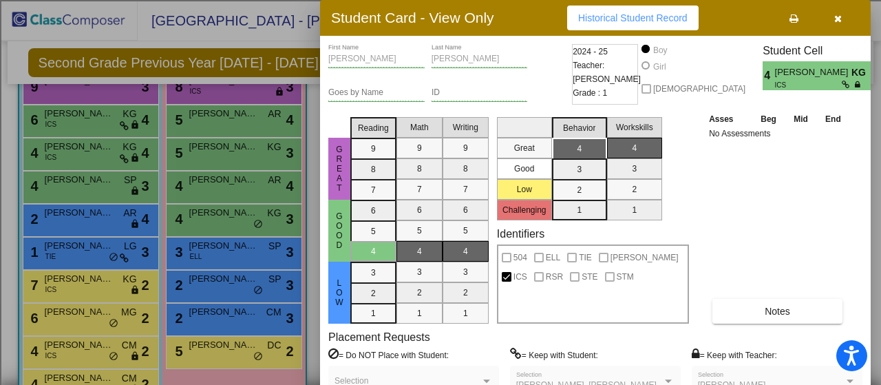
click at [87, 125] on div at bounding box center [440, 192] width 881 height 385
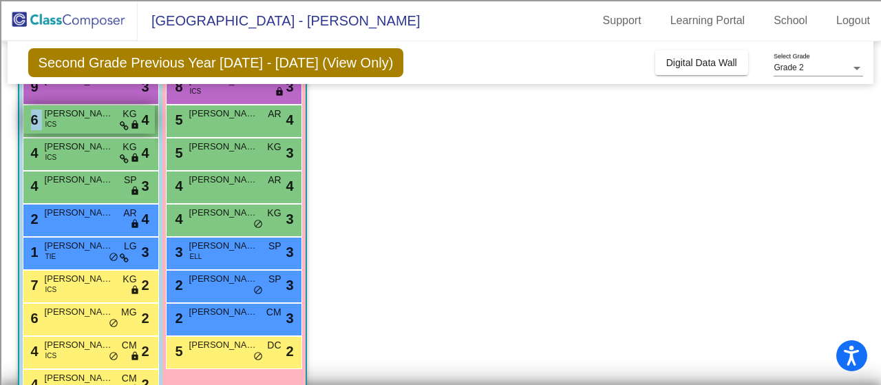
click at [87, 125] on div "6 [PERSON_NAME] ICS KG lock do_not_disturb_alt 4" at bounding box center [88, 119] width 131 height 28
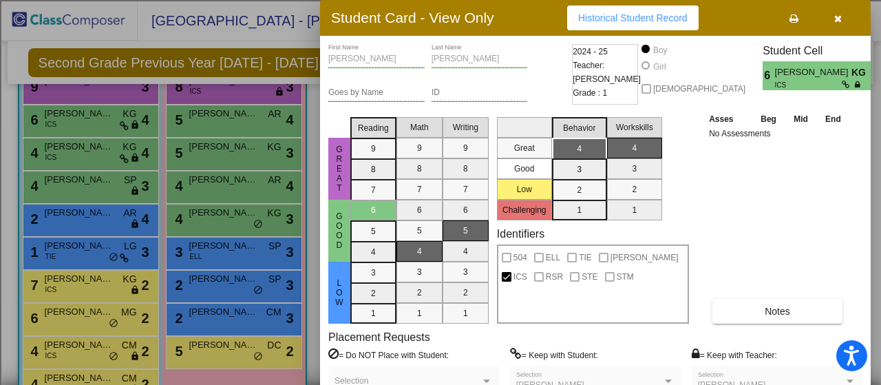
click at [220, 342] on div at bounding box center [440, 192] width 881 height 385
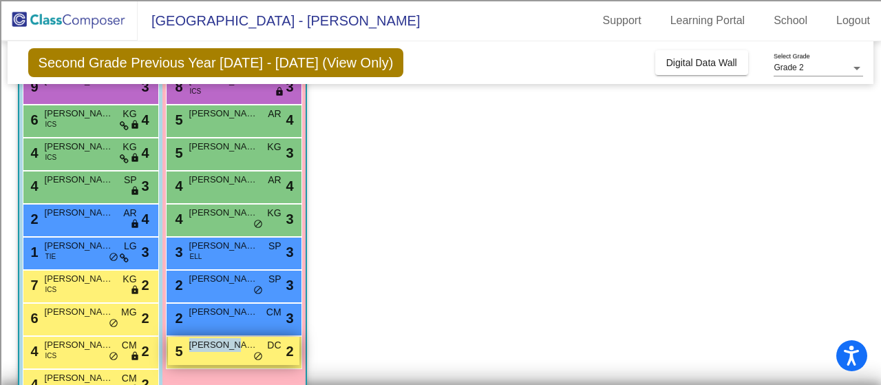
click at [220, 342] on span "[PERSON_NAME]" at bounding box center [223, 345] width 69 height 14
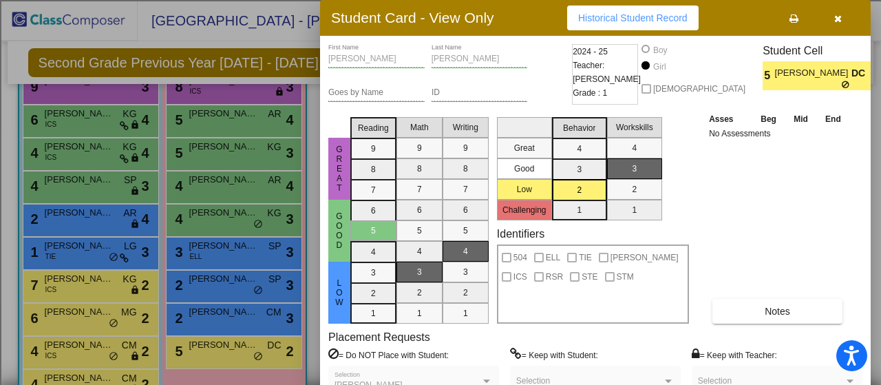
click at [220, 319] on div at bounding box center [440, 192] width 881 height 385
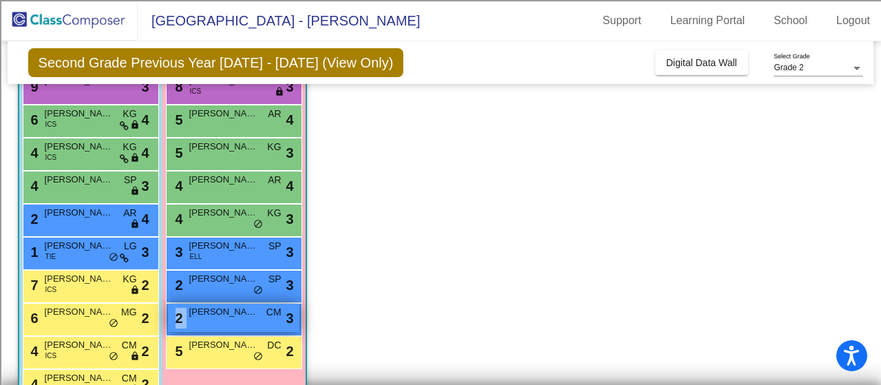
click at [220, 319] on div "2 [PERSON_NAME] CM lock do_not_disturb_alt 3" at bounding box center [233, 318] width 131 height 28
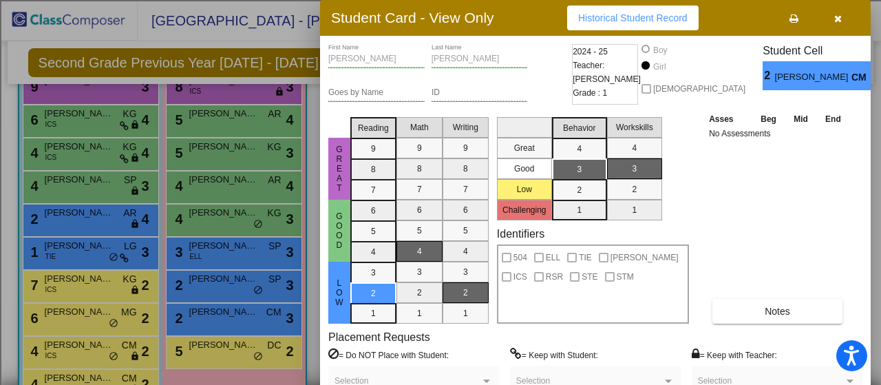
click at [68, 312] on div at bounding box center [440, 192] width 881 height 385
click at [68, 312] on span "[PERSON_NAME]" at bounding box center [79, 312] width 69 height 14
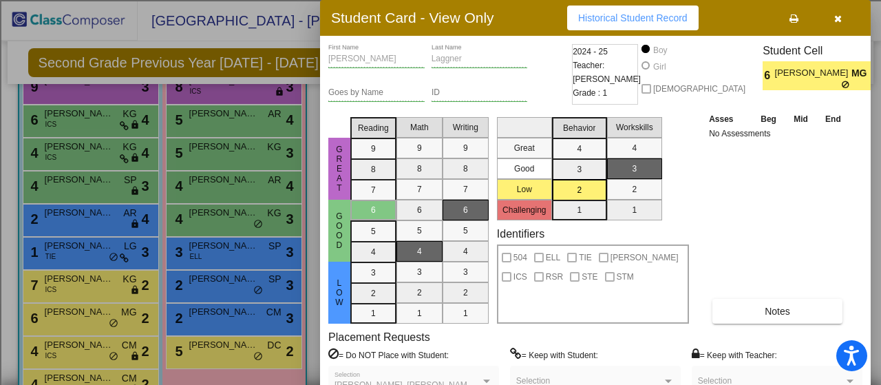
click at [66, 253] on div at bounding box center [440, 192] width 881 height 385
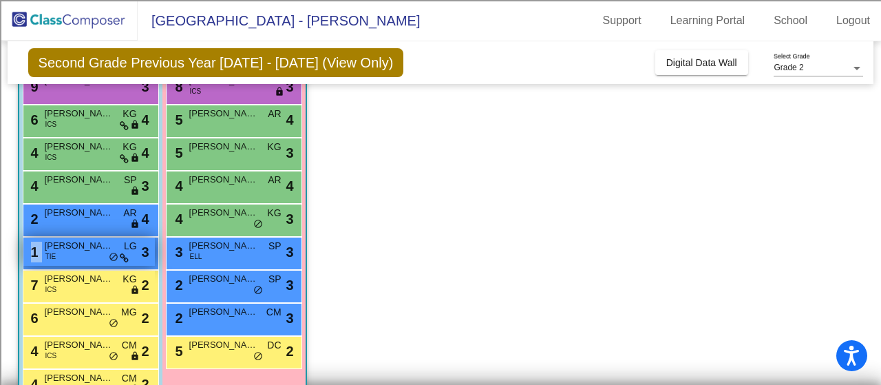
click at [66, 253] on div "1 [PERSON_NAME] TIE LG lock do_not_disturb_alt 3" at bounding box center [88, 251] width 131 height 28
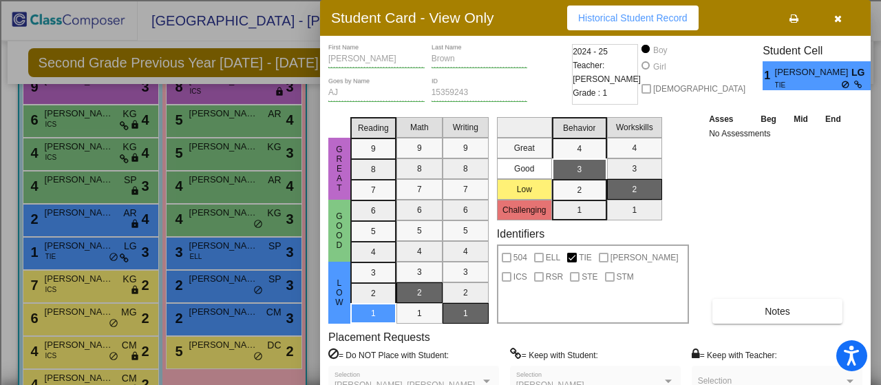
click at [69, 218] on div at bounding box center [440, 192] width 881 height 385
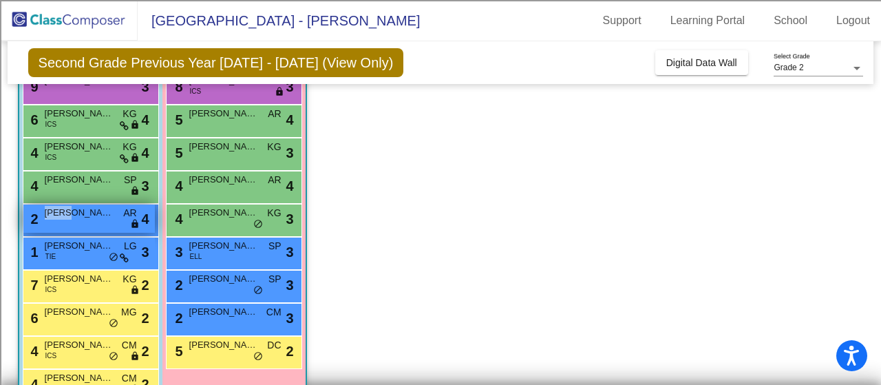
click at [69, 218] on span "[PERSON_NAME]" at bounding box center [79, 213] width 69 height 14
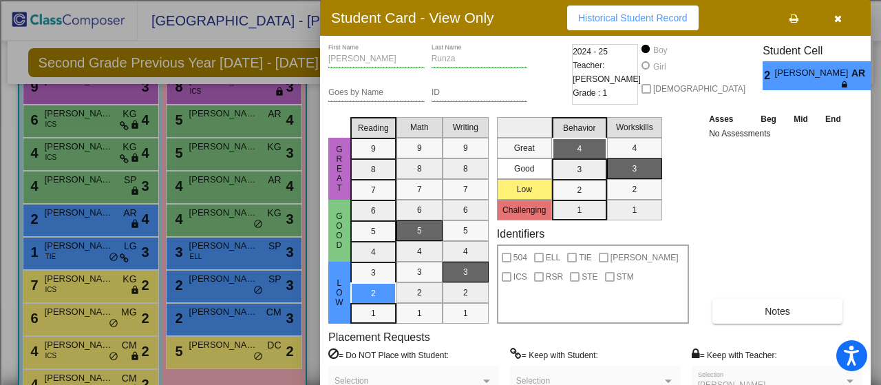
click at [70, 167] on div at bounding box center [440, 192] width 881 height 385
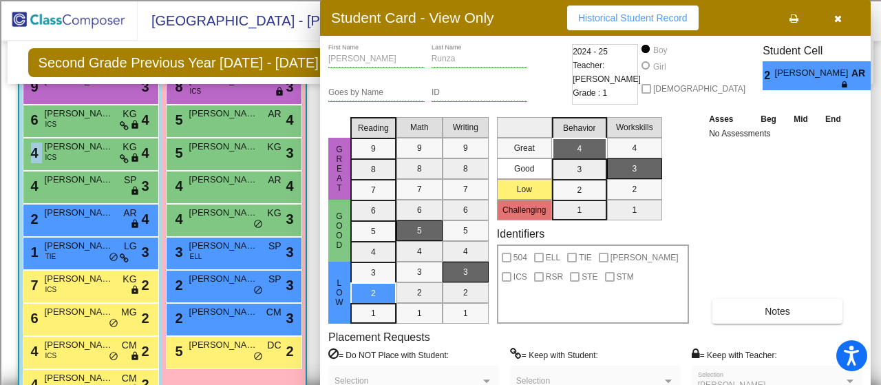
click at [70, 167] on div "4 [PERSON_NAME] ICS KG lock do_not_disturb_alt 4" at bounding box center [91, 154] width 136 height 33
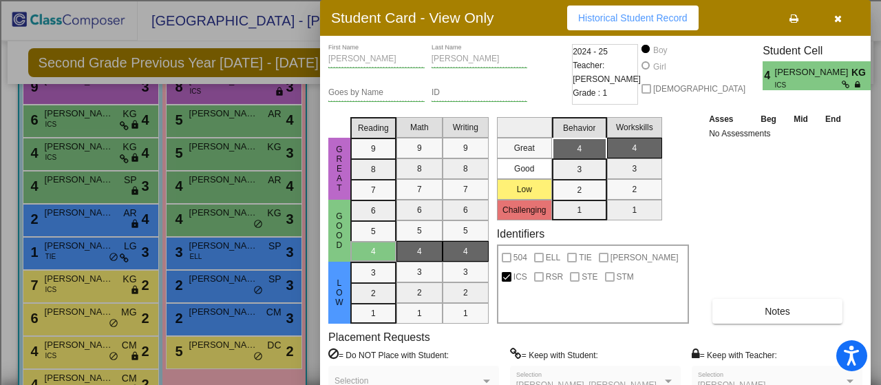
click at [104, 85] on div at bounding box center [440, 192] width 881 height 385
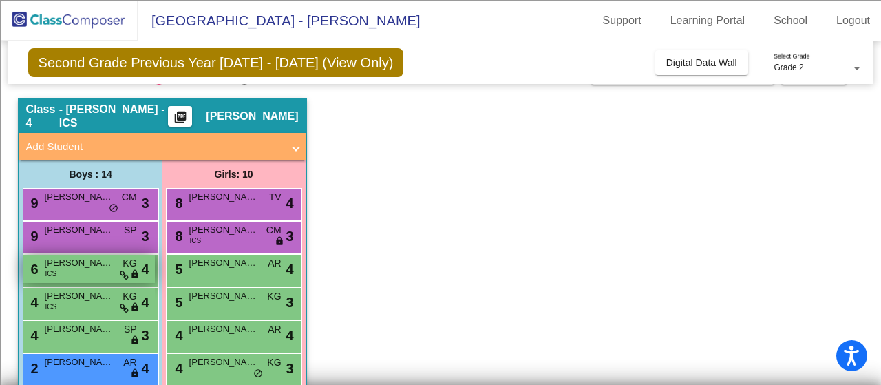
scroll to position [25, 0]
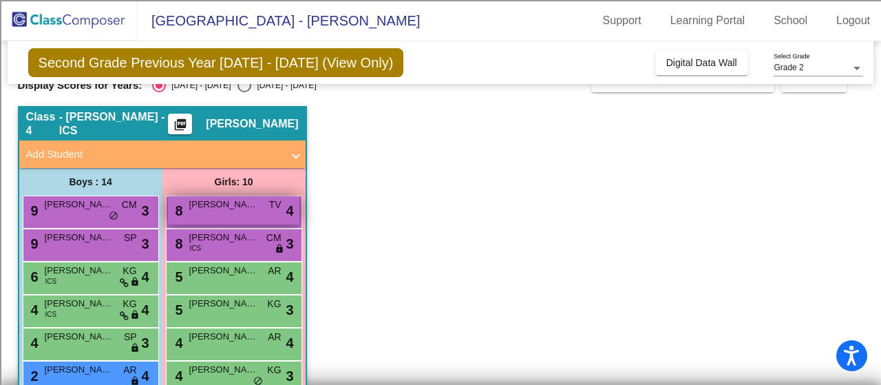
click at [229, 220] on div "8 [PERSON_NAME] TV lock do_not_disturb_alt 4" at bounding box center [233, 210] width 131 height 28
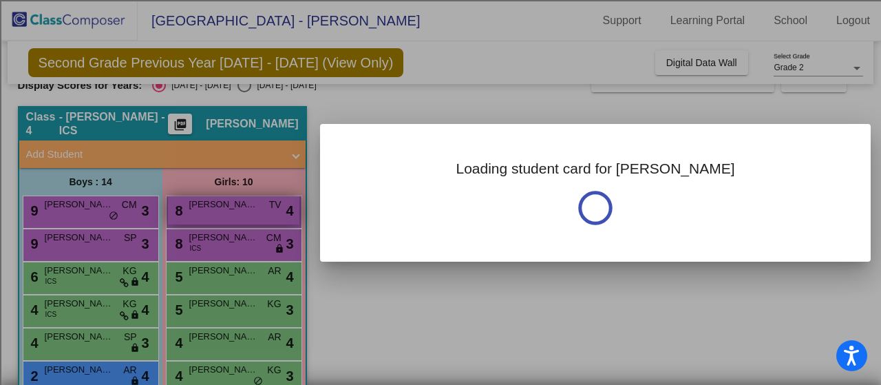
click at [229, 220] on div at bounding box center [440, 192] width 881 height 385
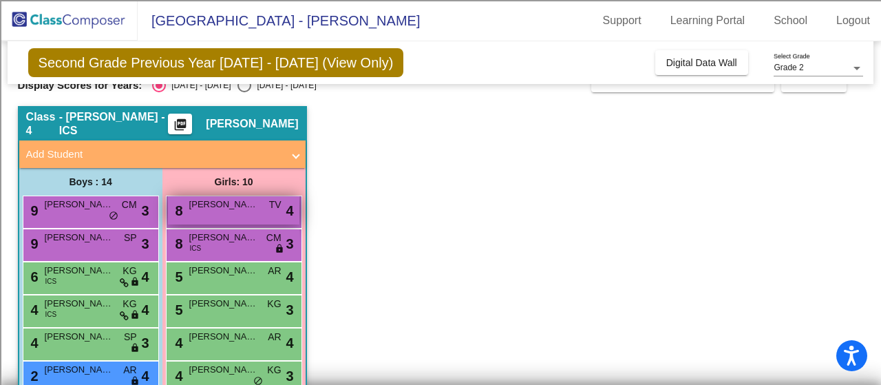
click at [229, 220] on div "8 [PERSON_NAME] TV lock do_not_disturb_alt 4" at bounding box center [233, 210] width 131 height 28
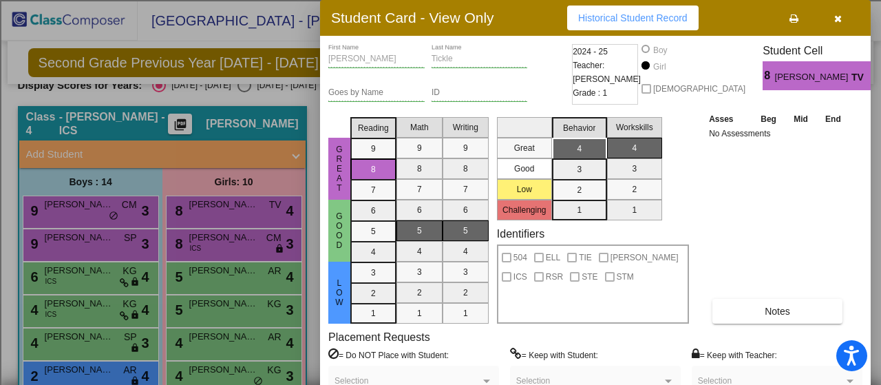
click at [227, 237] on div at bounding box center [440, 192] width 881 height 385
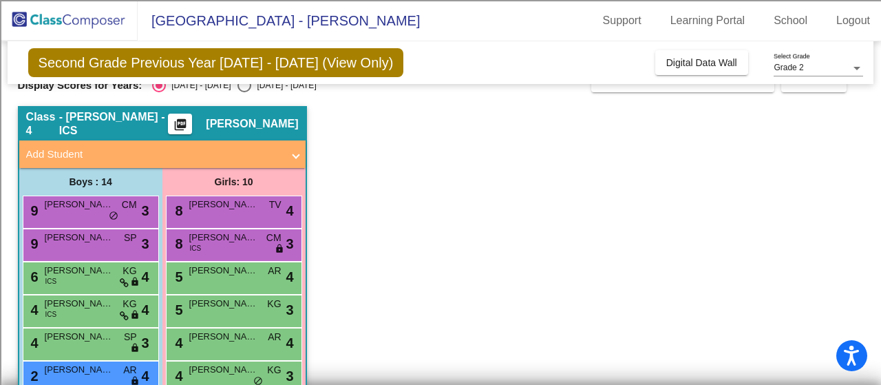
click at [227, 237] on span "[PERSON_NAME]" at bounding box center [223, 238] width 69 height 14
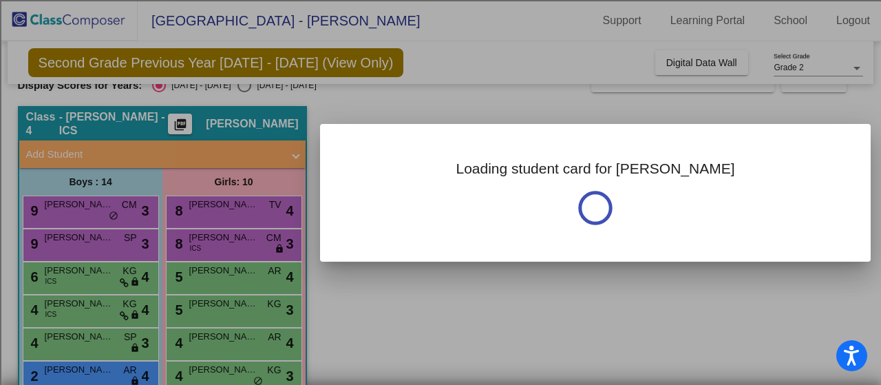
click at [227, 237] on div at bounding box center [440, 192] width 881 height 385
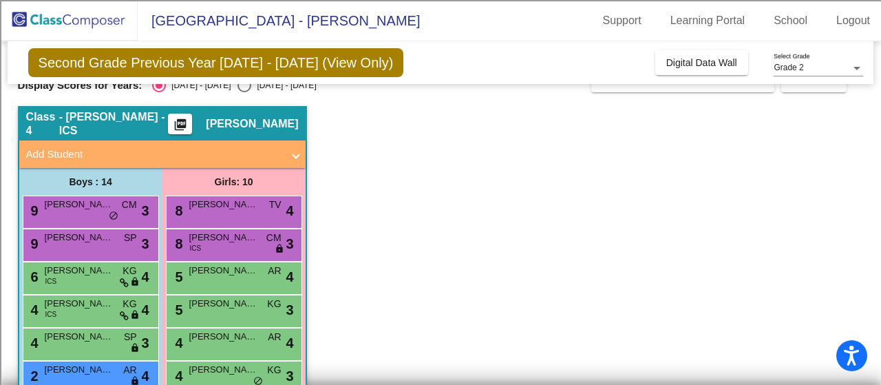
click at [227, 237] on span "[PERSON_NAME]" at bounding box center [223, 238] width 69 height 14
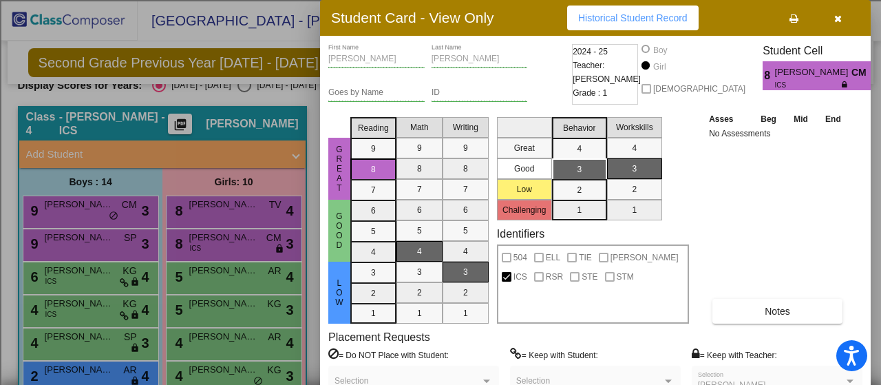
click at [79, 208] on div at bounding box center [440, 192] width 881 height 385
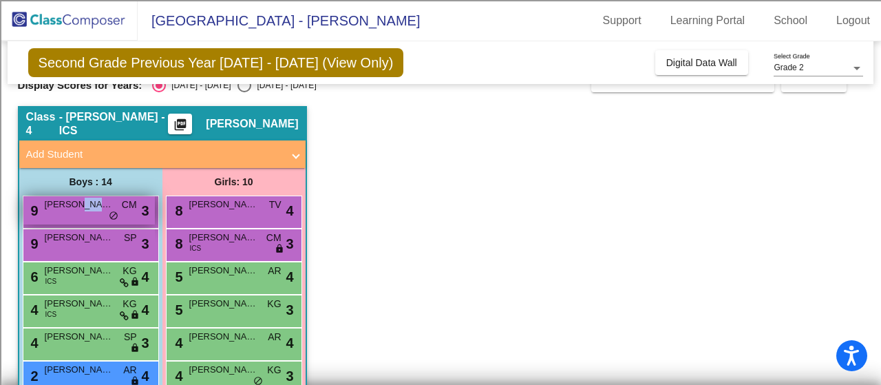
click at [79, 208] on span "[PERSON_NAME]" at bounding box center [79, 205] width 69 height 14
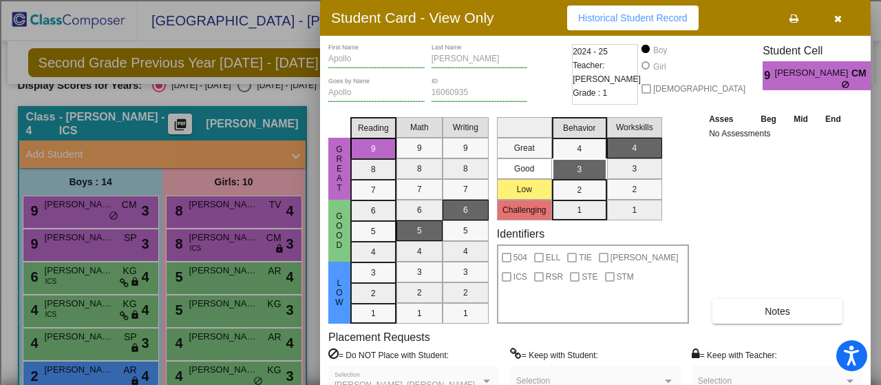
click at [80, 244] on div at bounding box center [440, 192] width 881 height 385
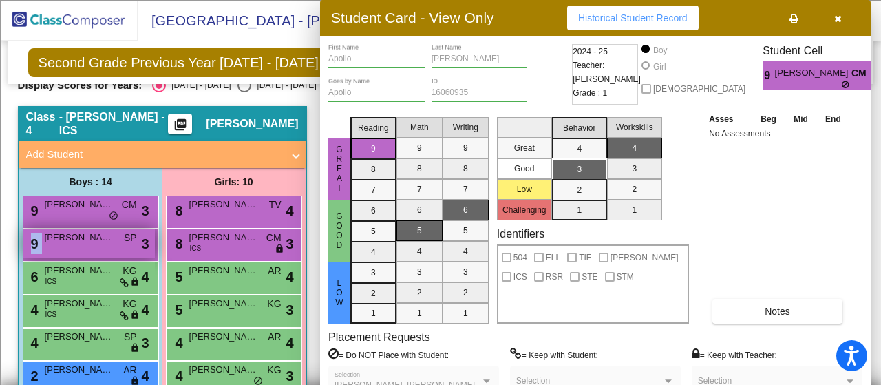
click at [80, 244] on div "9 [PERSON_NAME] SP lock do_not_disturb_alt 3" at bounding box center [88, 243] width 131 height 28
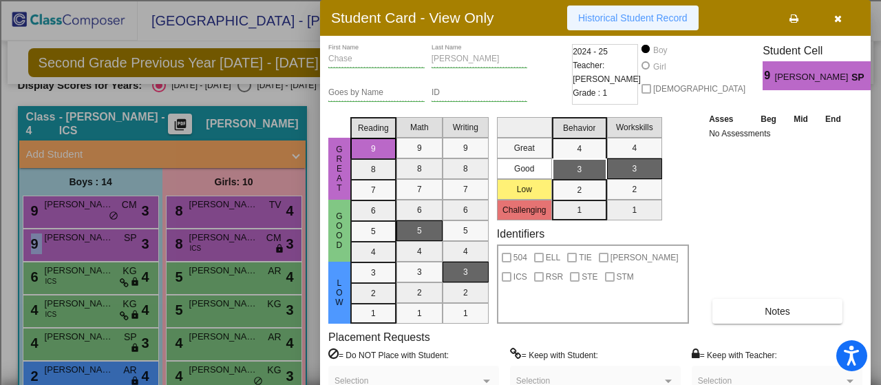
click at [607, 22] on span "Historical Student Record" at bounding box center [632, 17] width 109 height 11
